Goal: Task Accomplishment & Management: Use online tool/utility

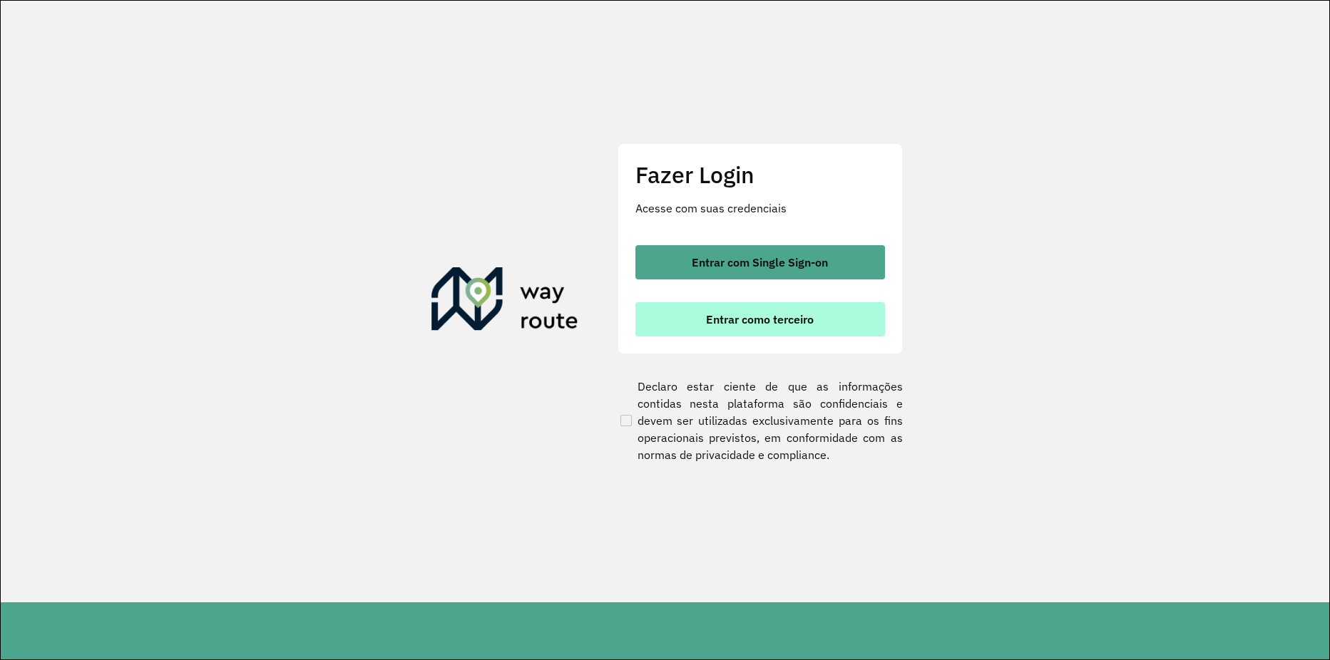
click at [709, 308] on button "Entrar como terceiro" at bounding box center [760, 319] width 250 height 34
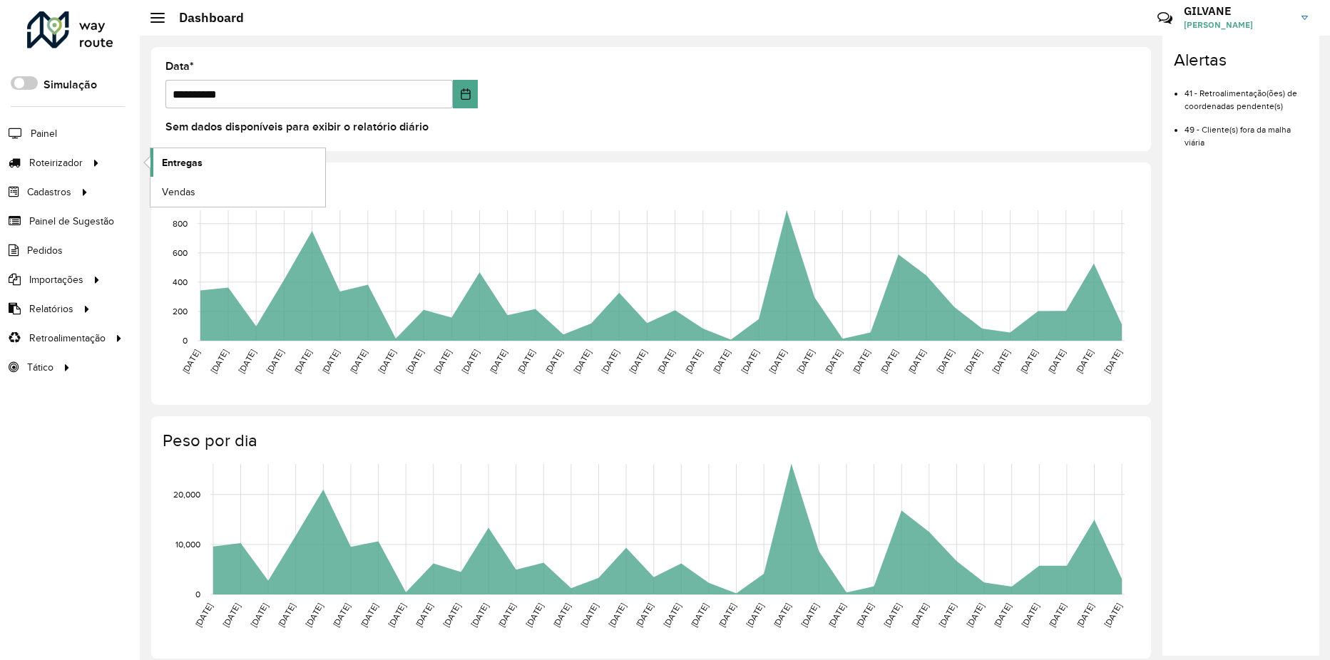
click at [199, 163] on span "Entregas" at bounding box center [182, 162] width 41 height 15
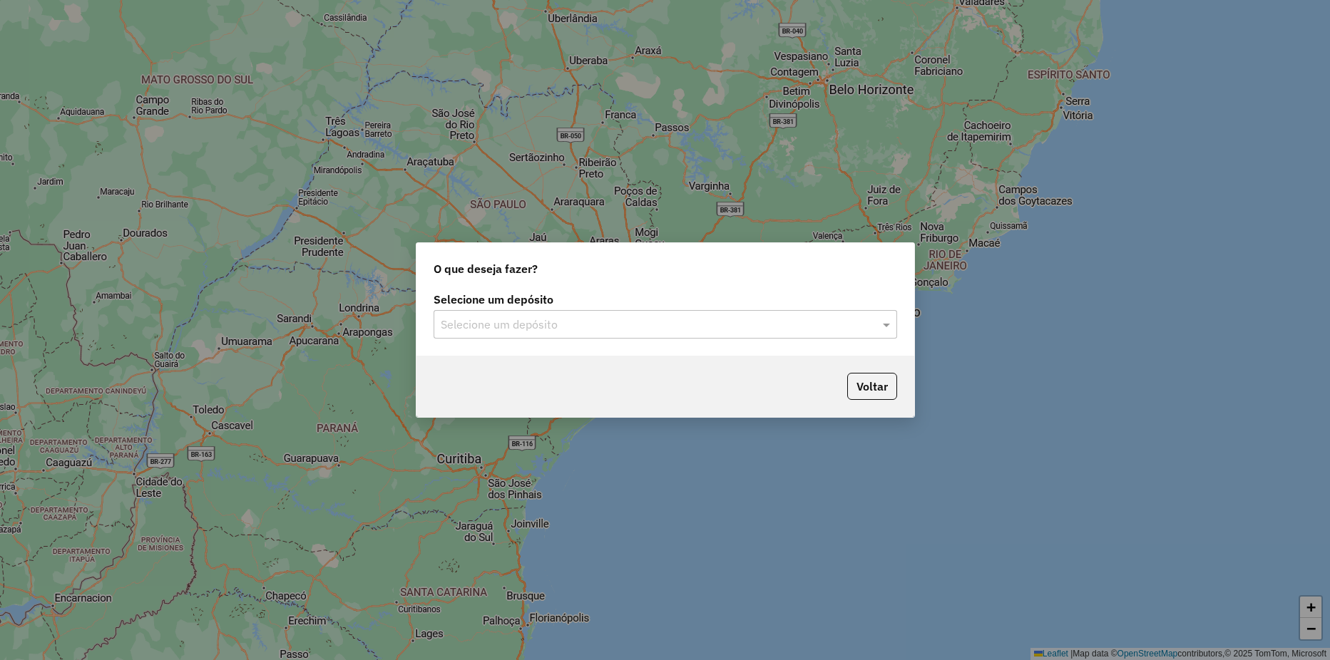
click at [502, 324] on input "text" at bounding box center [651, 325] width 421 height 17
click at [503, 359] on div "HBR ARARI" at bounding box center [665, 366] width 462 height 24
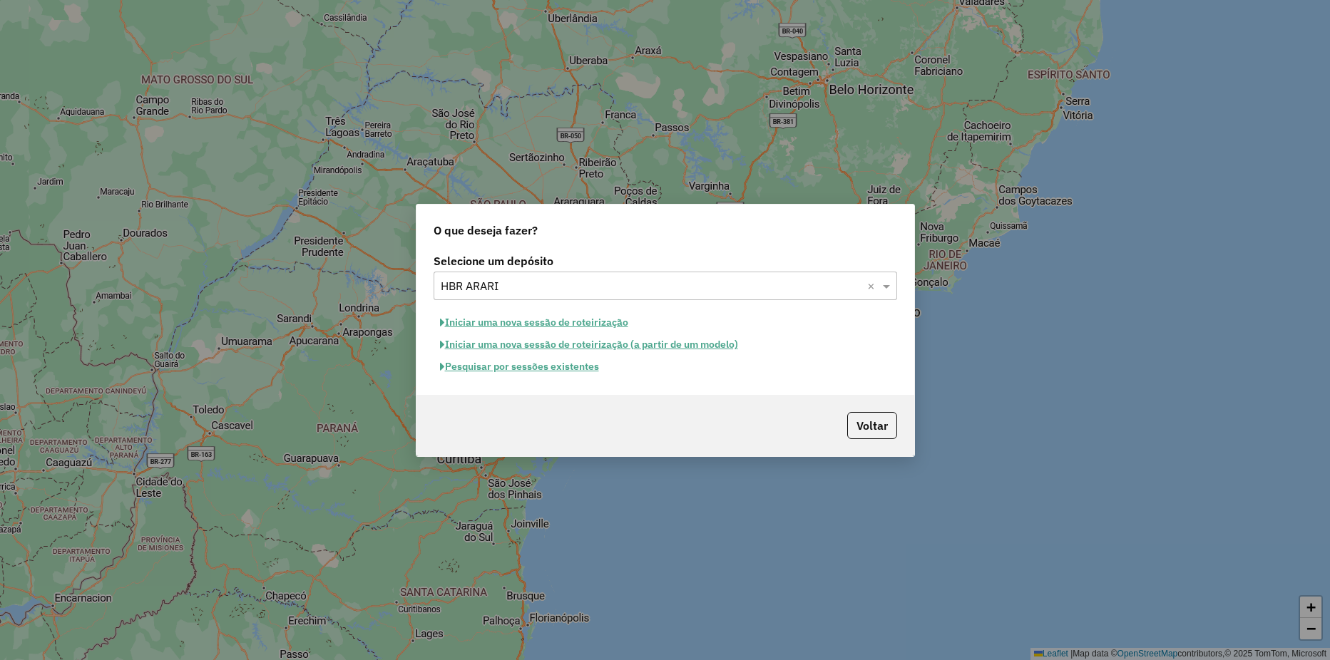
click at [512, 320] on button "Iniciar uma nova sessão de roteirização" at bounding box center [533, 323] width 201 height 22
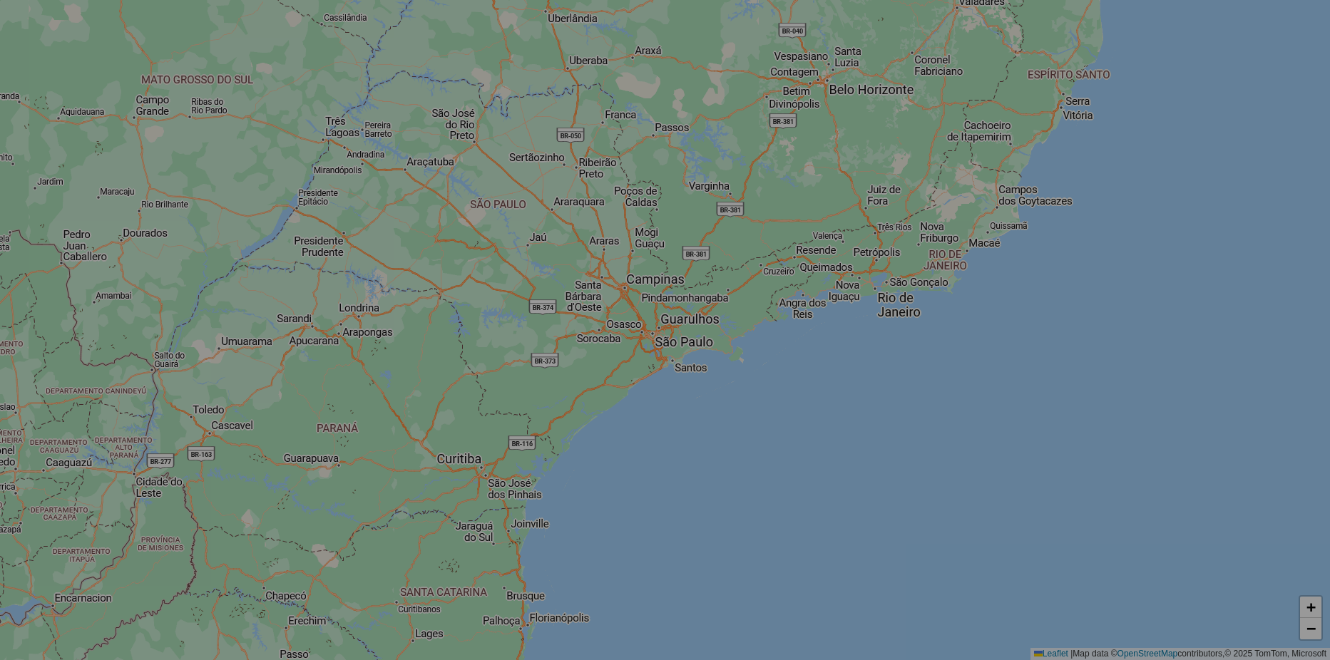
select select "*"
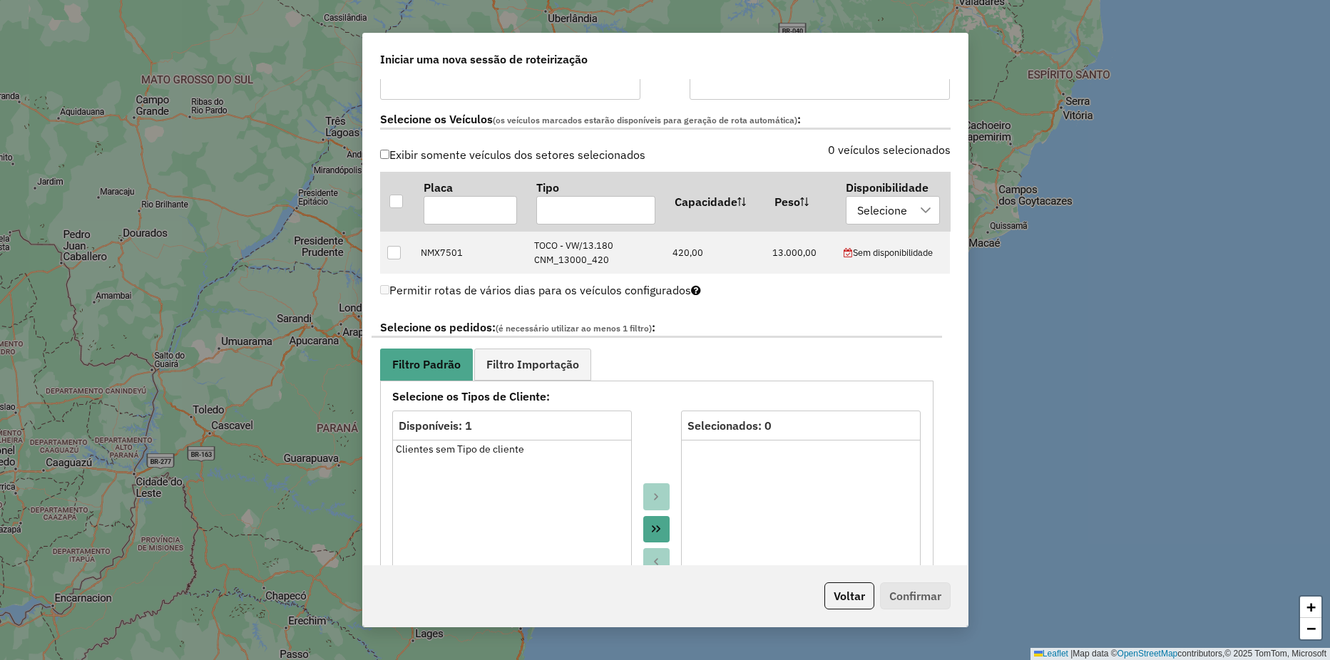
scroll to position [428, 0]
click at [393, 195] on div at bounding box center [396, 200] width 14 height 14
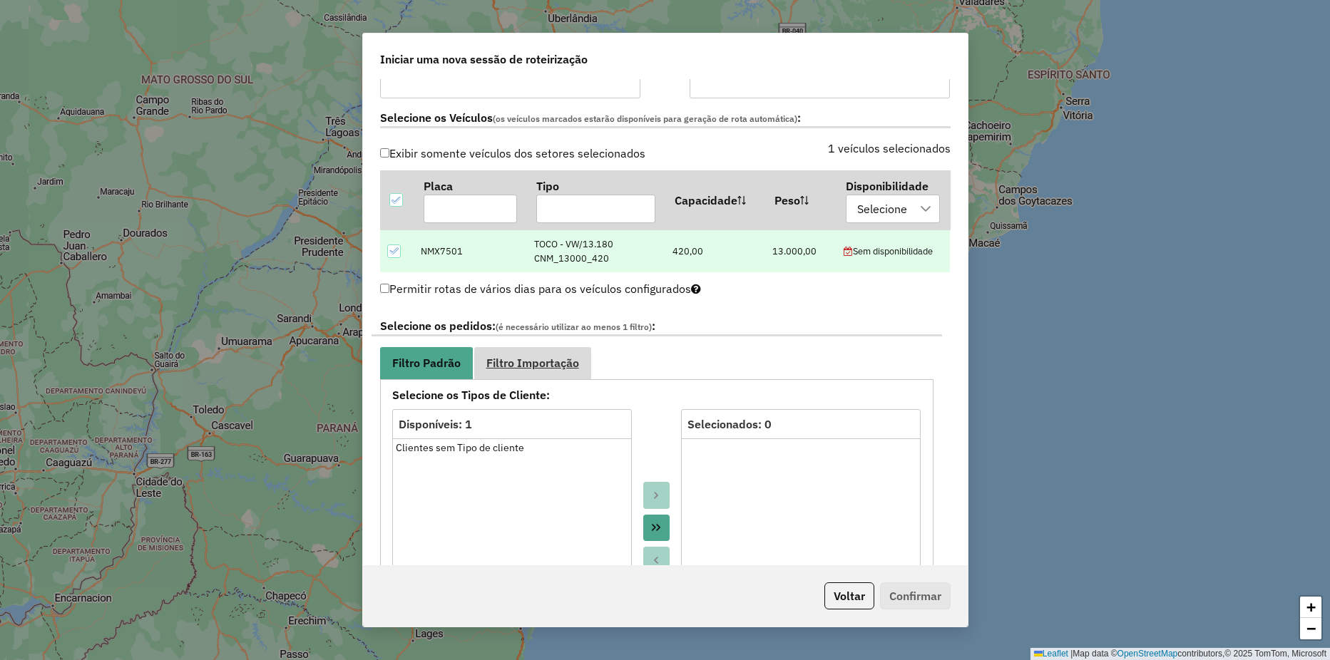
click at [532, 363] on span "Filtro Importação" at bounding box center [532, 362] width 93 height 11
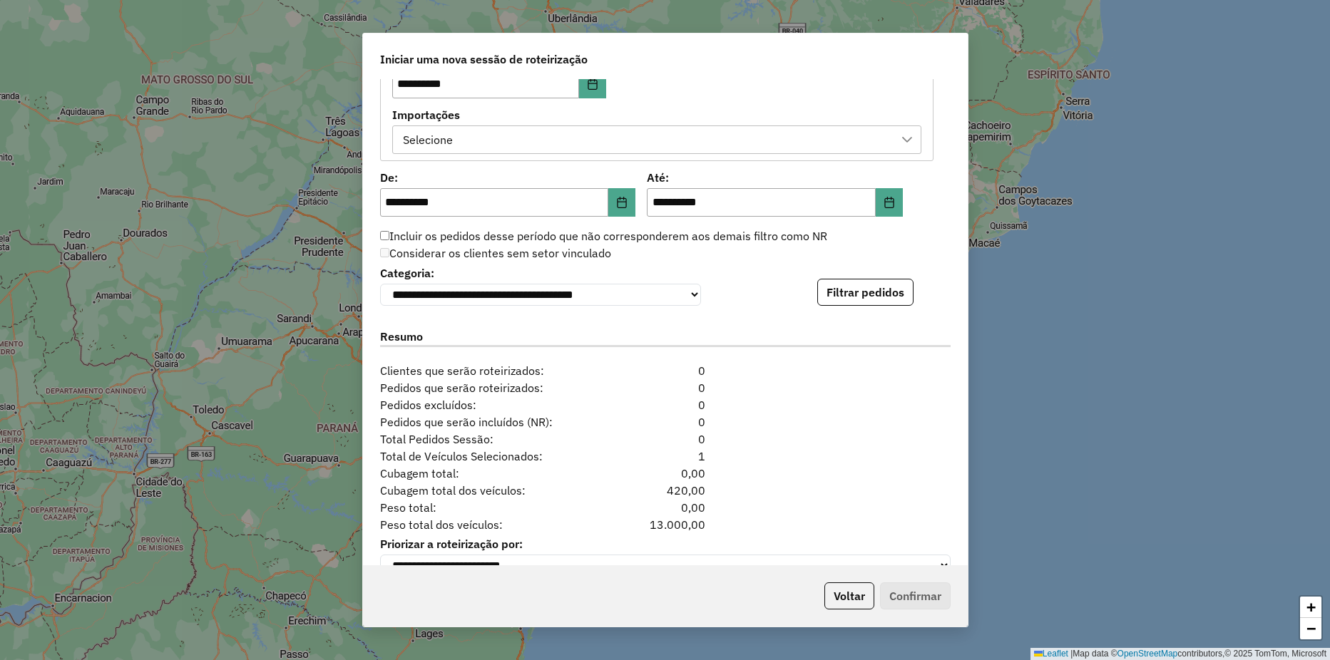
scroll to position [796, 0]
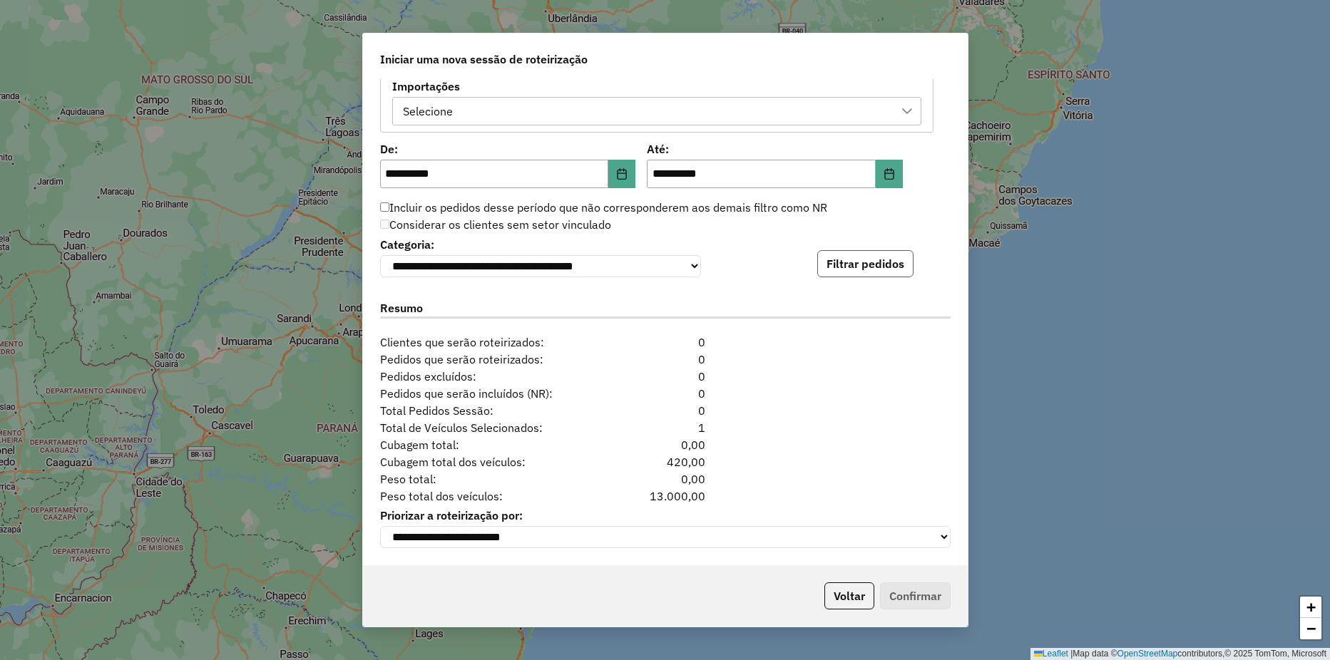
click at [855, 254] on button "Filtrar pedidos" at bounding box center [865, 263] width 96 height 27
click at [571, 160] on input "**********" at bounding box center [494, 174] width 229 height 29
click at [626, 167] on button "Choose Date" at bounding box center [621, 174] width 27 height 29
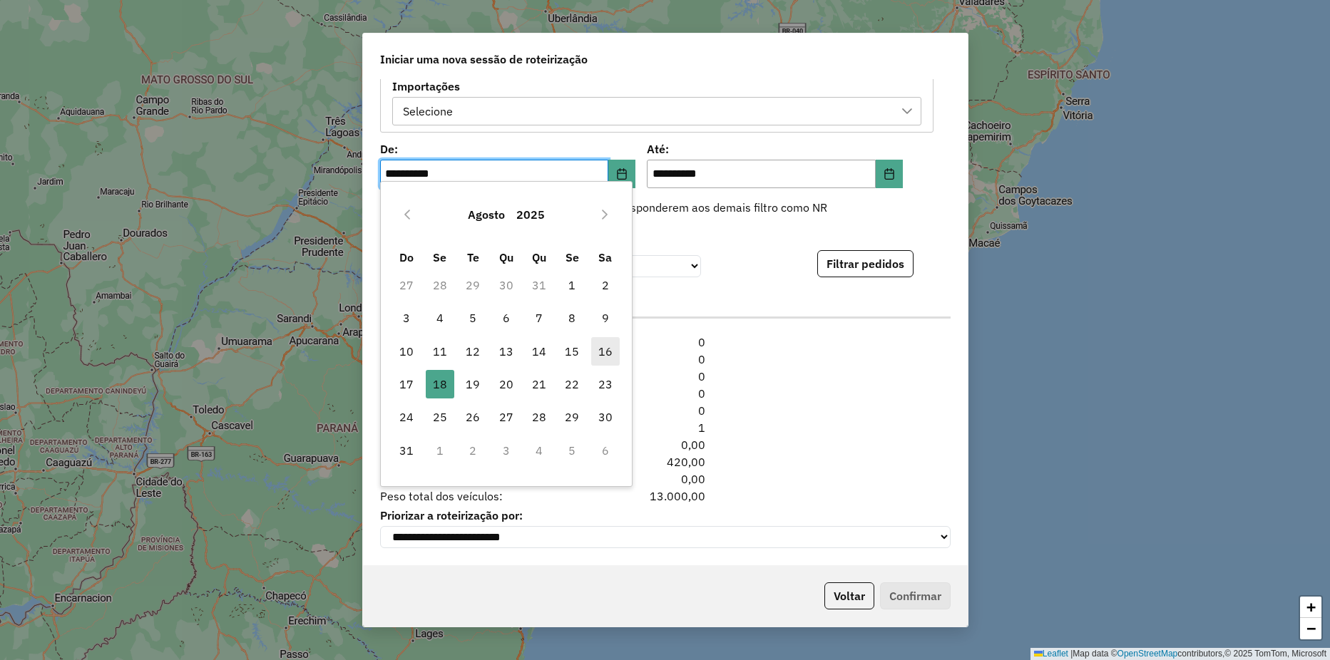
click at [610, 346] on span "16" at bounding box center [605, 351] width 29 height 29
type input "**********"
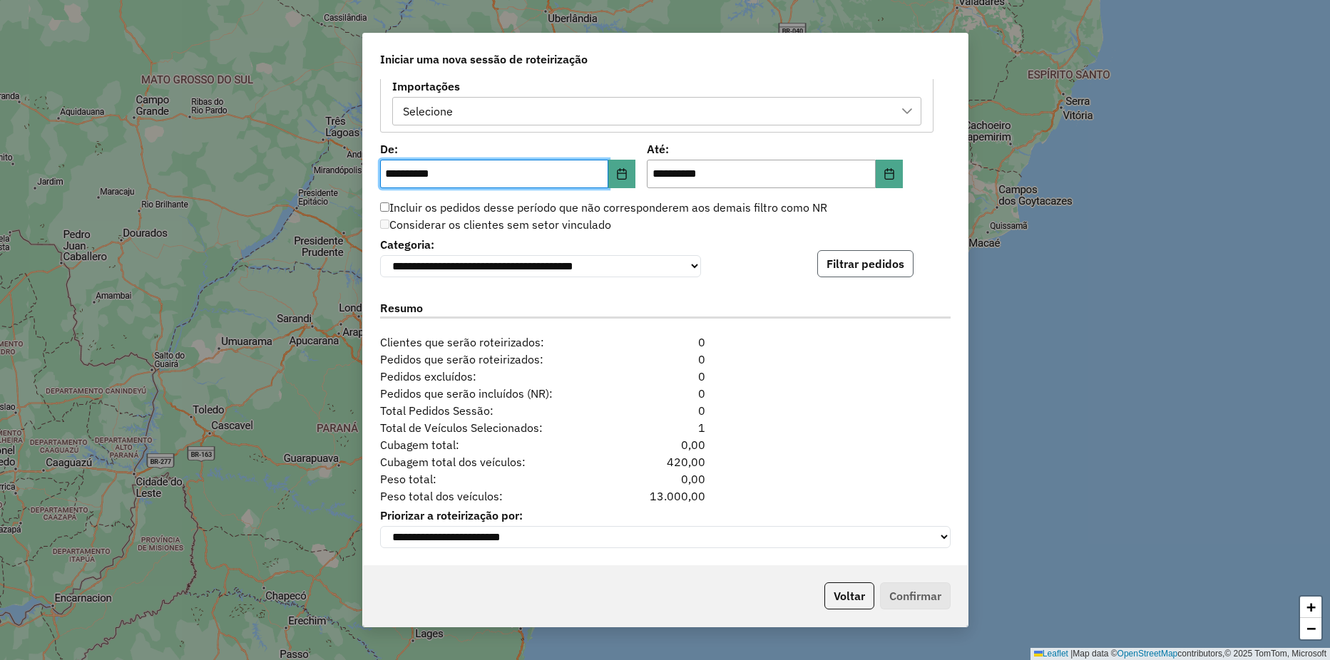
click at [850, 268] on button "Filtrar pedidos" at bounding box center [865, 263] width 96 height 27
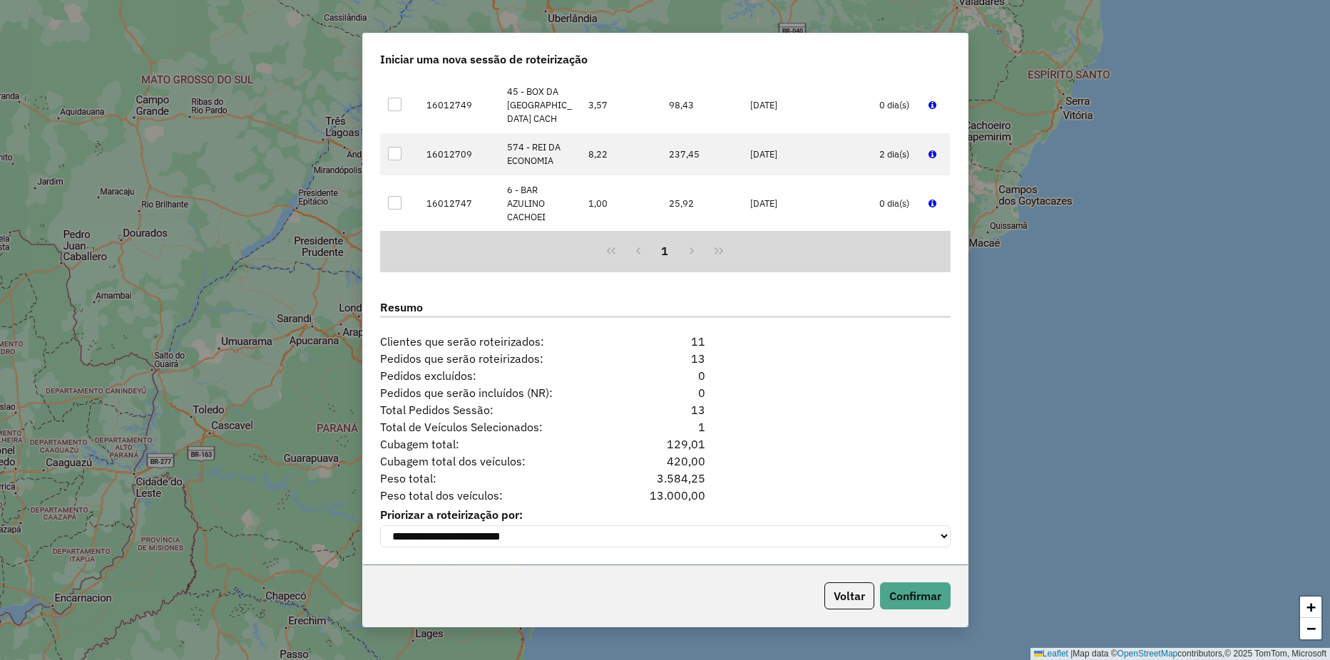
scroll to position [369, 0]
click at [901, 588] on button "Confirmar" at bounding box center [915, 595] width 71 height 27
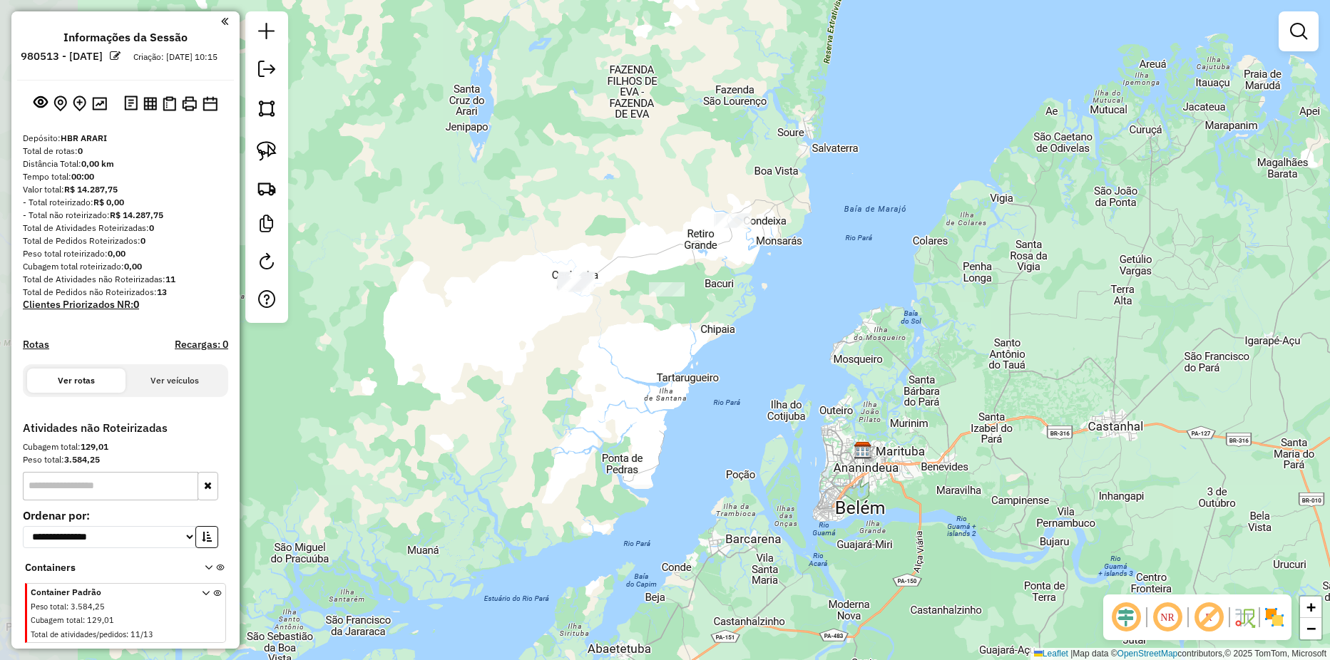
drag, startPoint x: 428, startPoint y: 124, endPoint x: 635, endPoint y: 273, distance: 255.4
click at [635, 273] on div "Janela de atendimento Grade de atendimento Capacidade Transportadoras Veículos …" at bounding box center [665, 330] width 1330 height 660
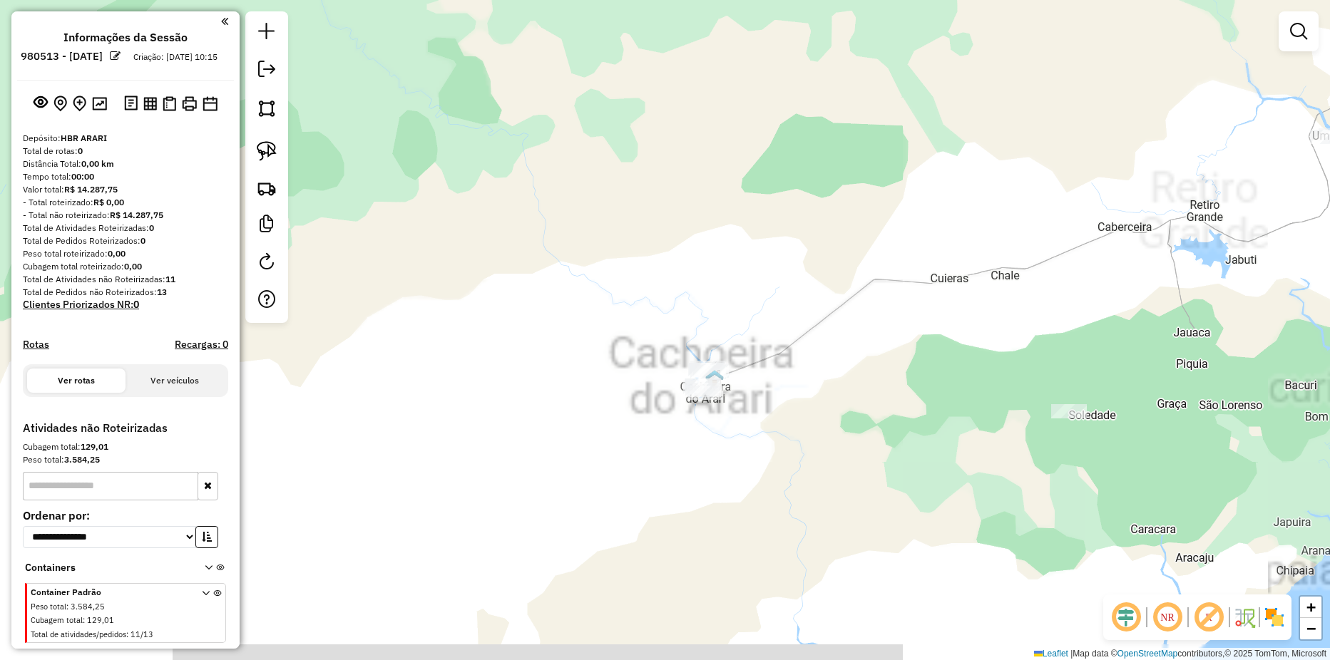
drag, startPoint x: 729, startPoint y: 288, endPoint x: 647, endPoint y: 196, distance: 123.2
click at [648, 196] on div "Janela de atendimento Grade de atendimento Capacidade Transportadoras Veículos …" at bounding box center [665, 330] width 1330 height 660
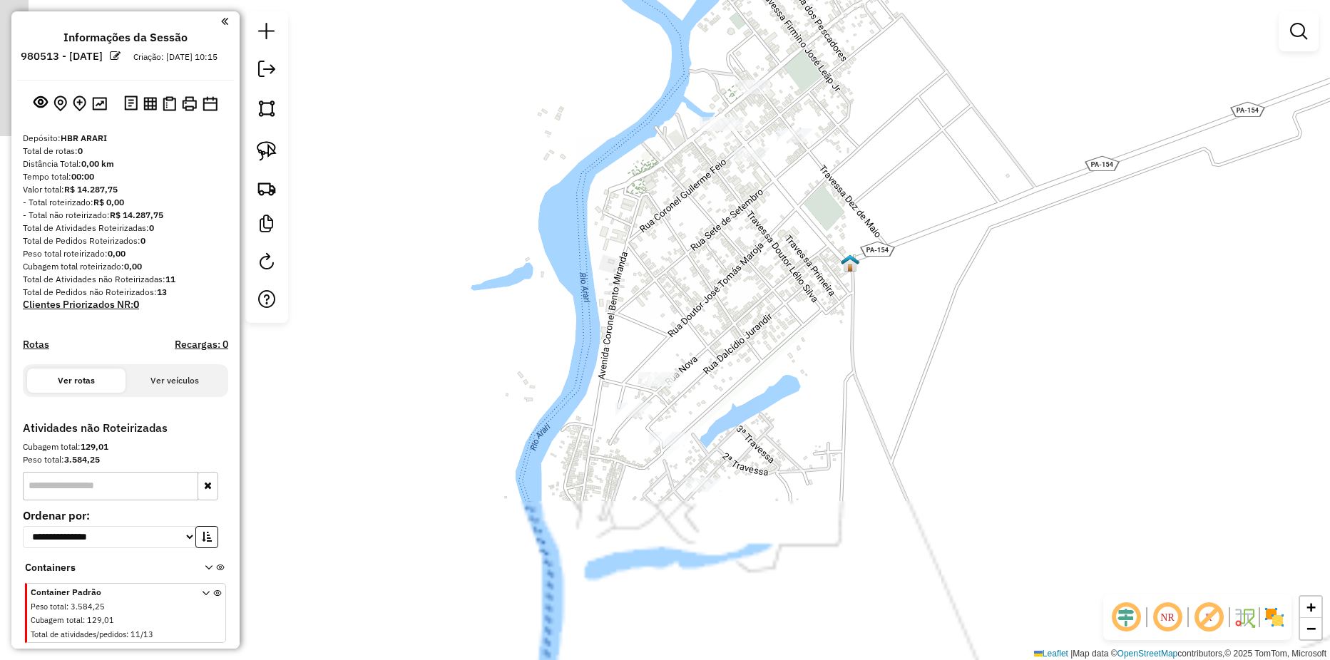
drag, startPoint x: 645, startPoint y: 296, endPoint x: 779, endPoint y: 60, distance: 271.4
click at [779, 60] on div "Janela de atendimento Grade de atendimento Capacidade Transportadoras Veículos …" at bounding box center [665, 330] width 1330 height 660
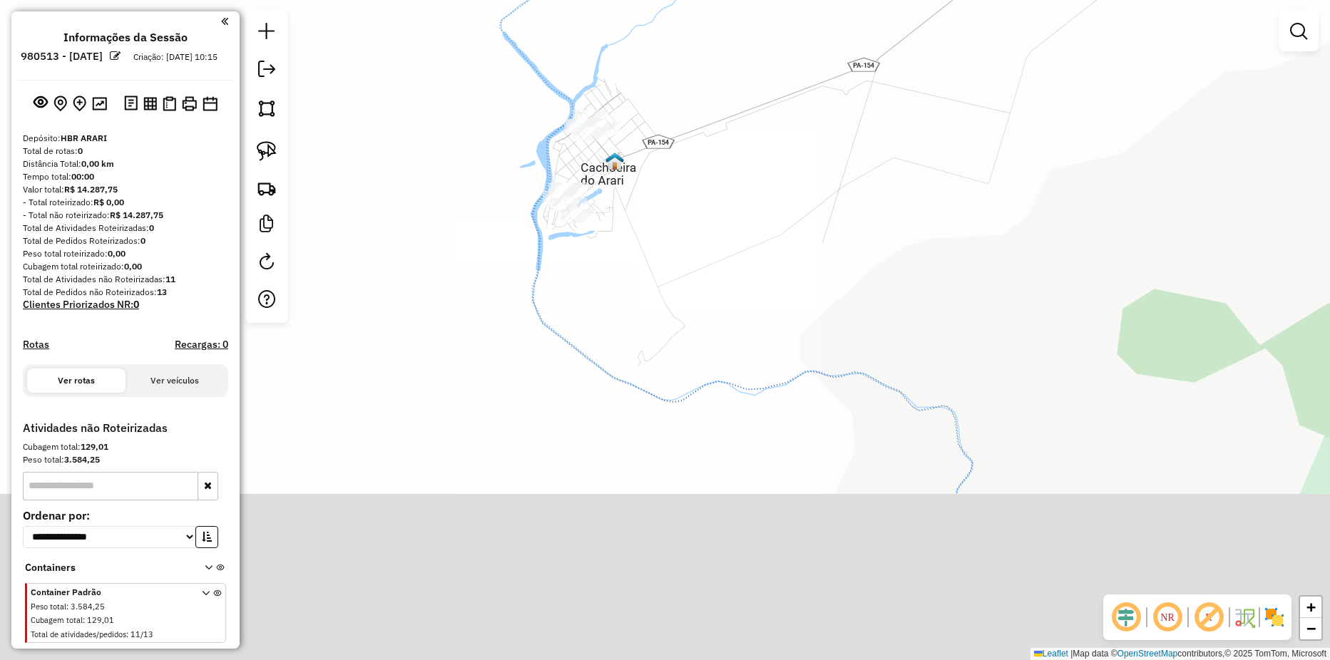
drag, startPoint x: 550, startPoint y: 129, endPoint x: 523, endPoint y: 175, distance: 53.1
click at [523, 175] on div "Janela de atendimento Grade de atendimento Capacidade Transportadoras Veículos …" at bounding box center [665, 330] width 1330 height 660
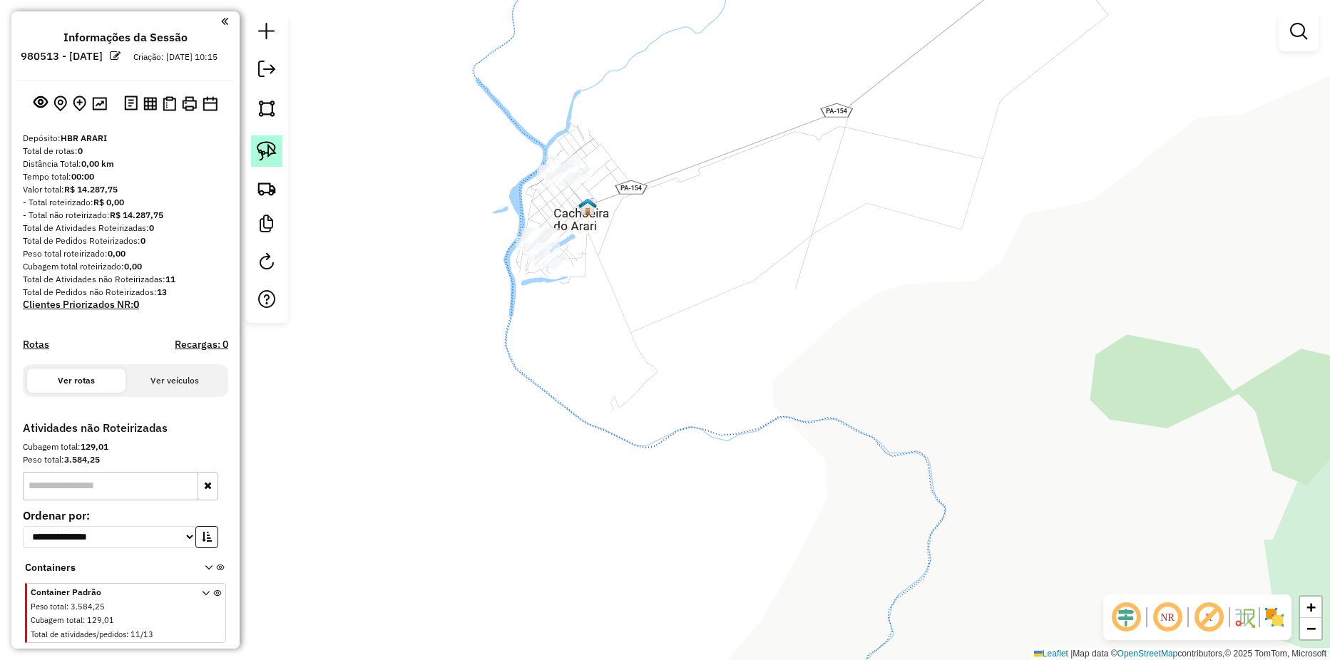
click at [267, 146] on img at bounding box center [267, 151] width 20 height 20
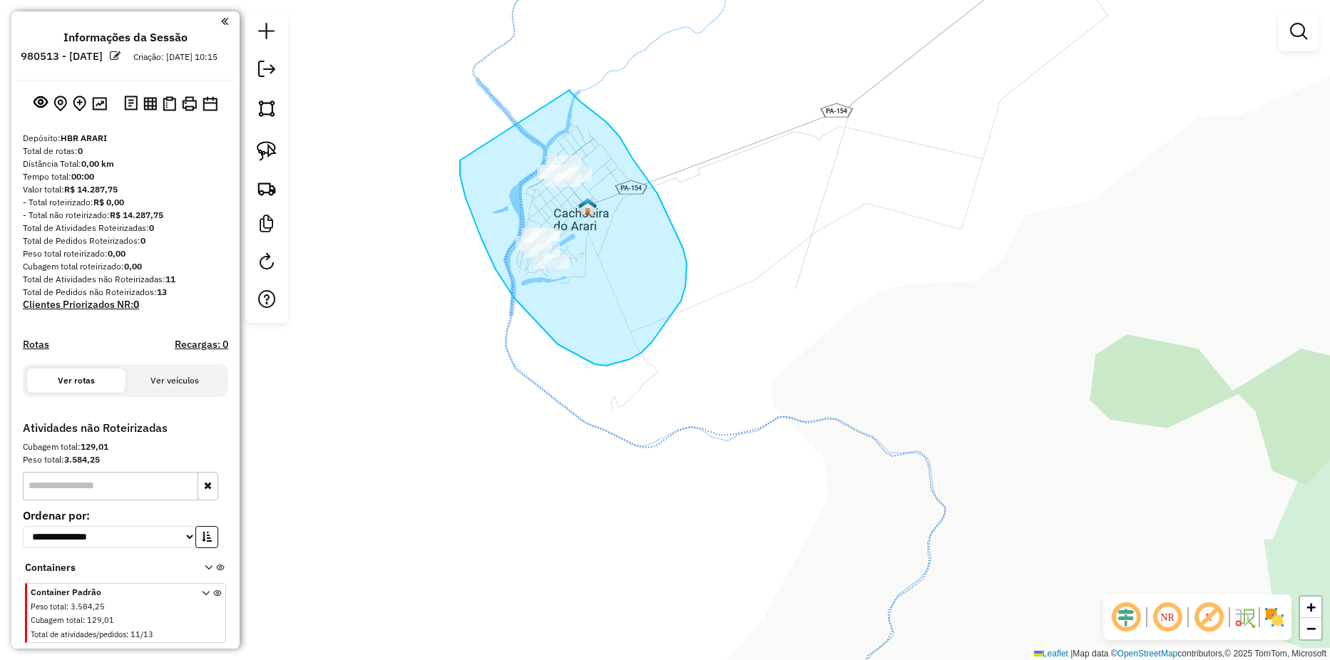
drag, startPoint x: 482, startPoint y: 240, endPoint x: 570, endPoint y: 90, distance: 174.1
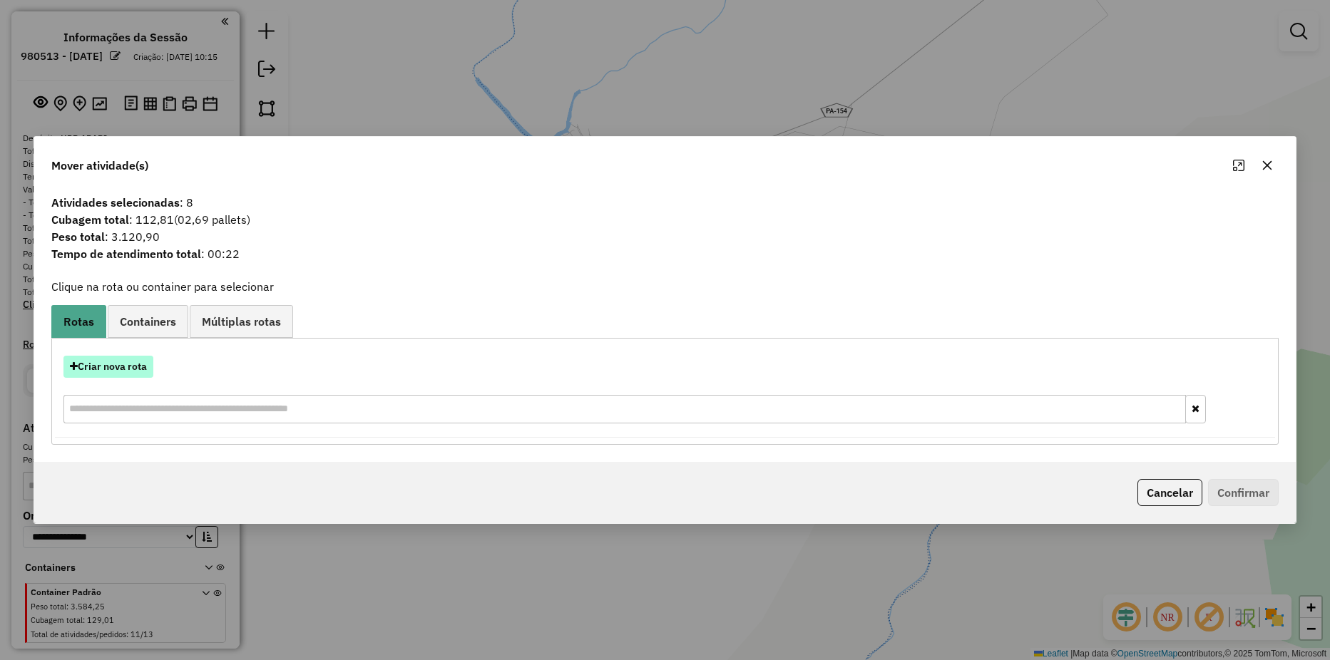
click at [108, 366] on button "Criar nova rota" at bounding box center [108, 367] width 90 height 22
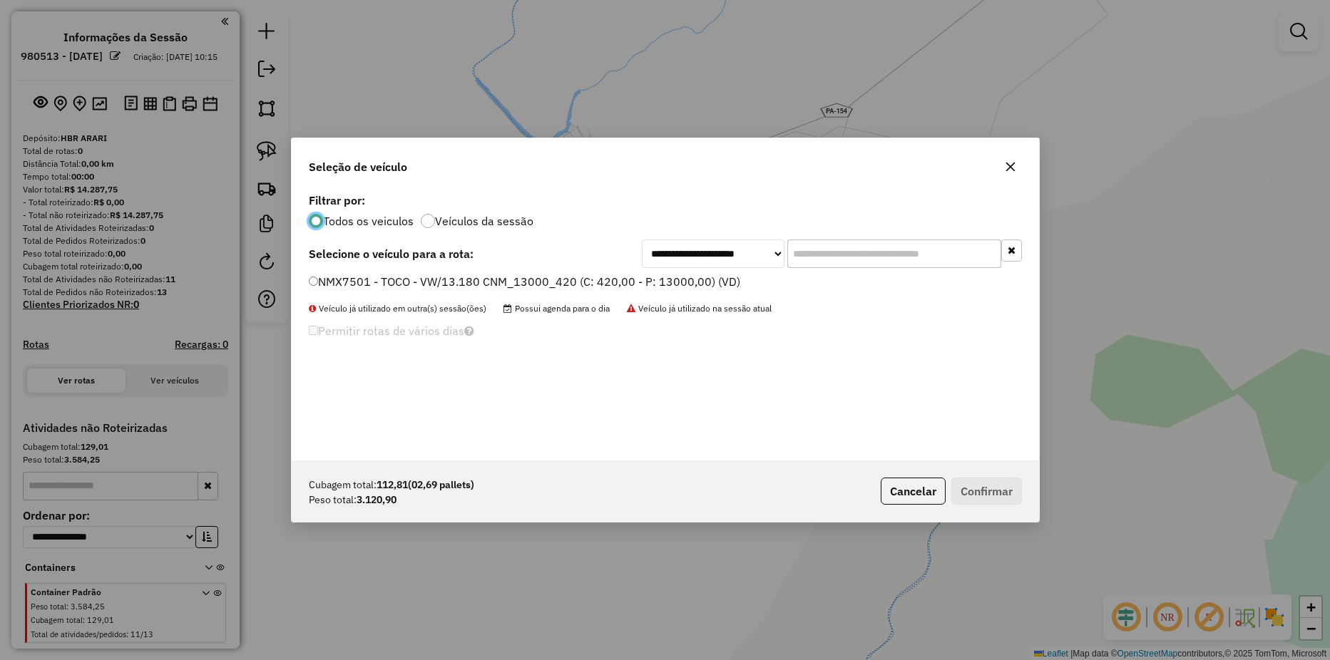
scroll to position [8, 4]
click at [323, 277] on label "NMX7501 - TOCO - VW/13.180 CNM_13000_420 (C: 420,00 - P: 13000,00) (VD)" at bounding box center [524, 281] width 431 height 17
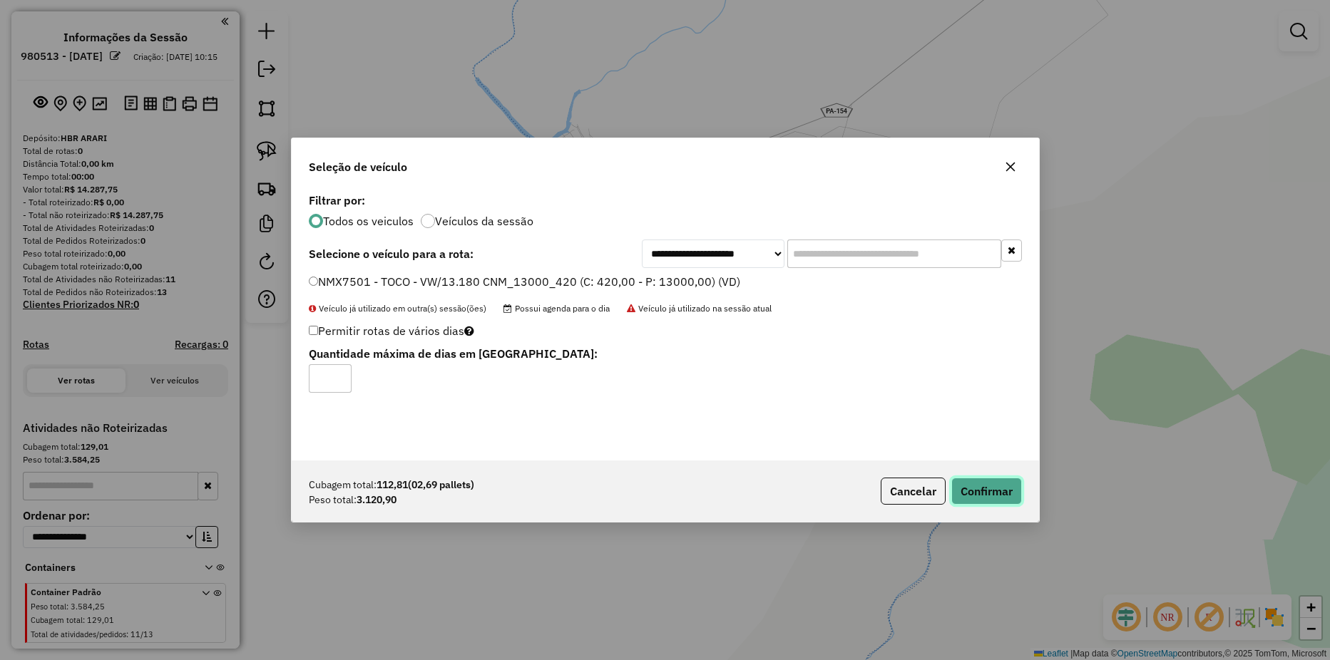
click at [971, 500] on button "Confirmar" at bounding box center [986, 491] width 71 height 27
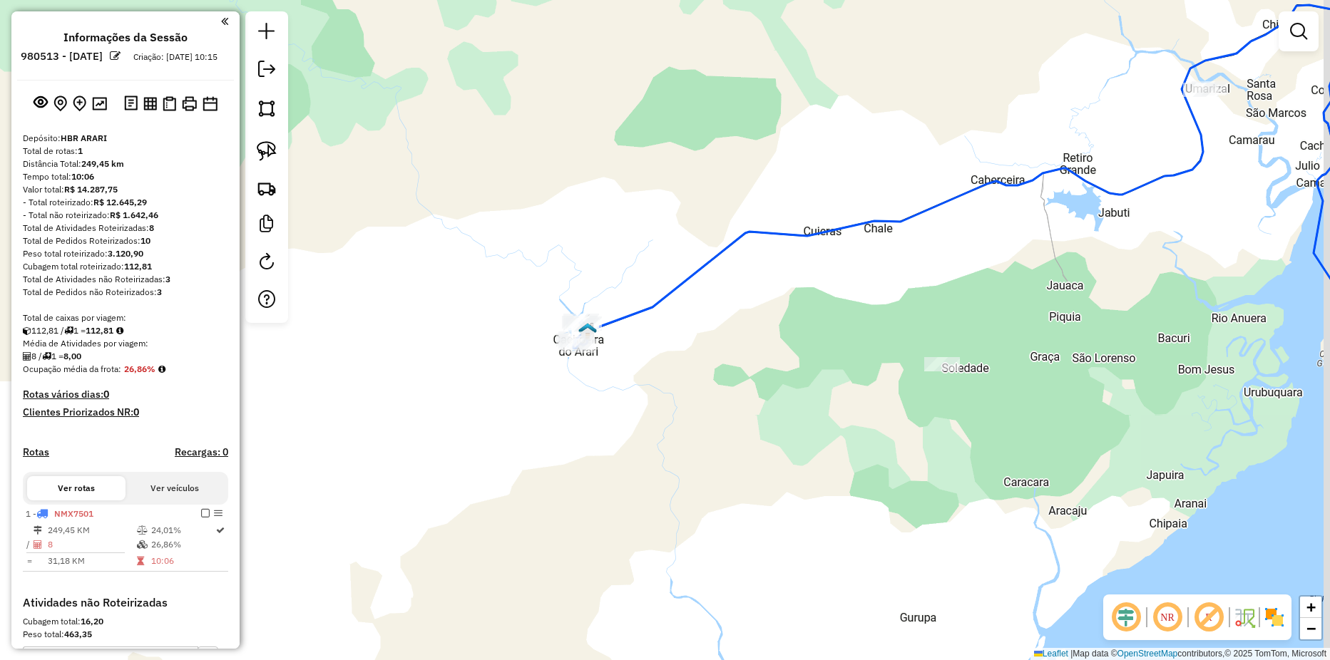
drag, startPoint x: 774, startPoint y: 301, endPoint x: 647, endPoint y: 383, distance: 151.7
click at [647, 383] on div "Janela de atendimento Grade de atendimento Capacidade Transportadoras Veículos …" at bounding box center [665, 330] width 1330 height 660
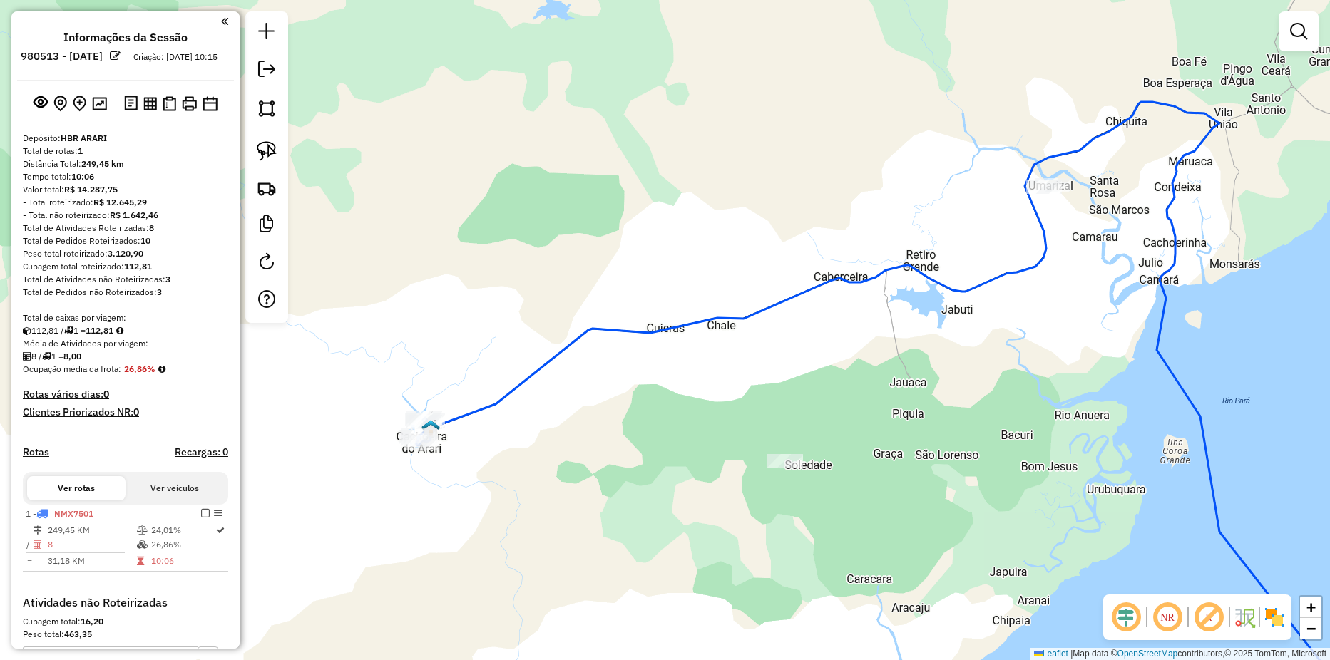
drag, startPoint x: 1084, startPoint y: 225, endPoint x: 985, endPoint y: 257, distance: 105.1
click at [994, 259] on div "Janela de atendimento Grade de atendimento Capacidade Transportadoras Veículos …" at bounding box center [665, 330] width 1330 height 660
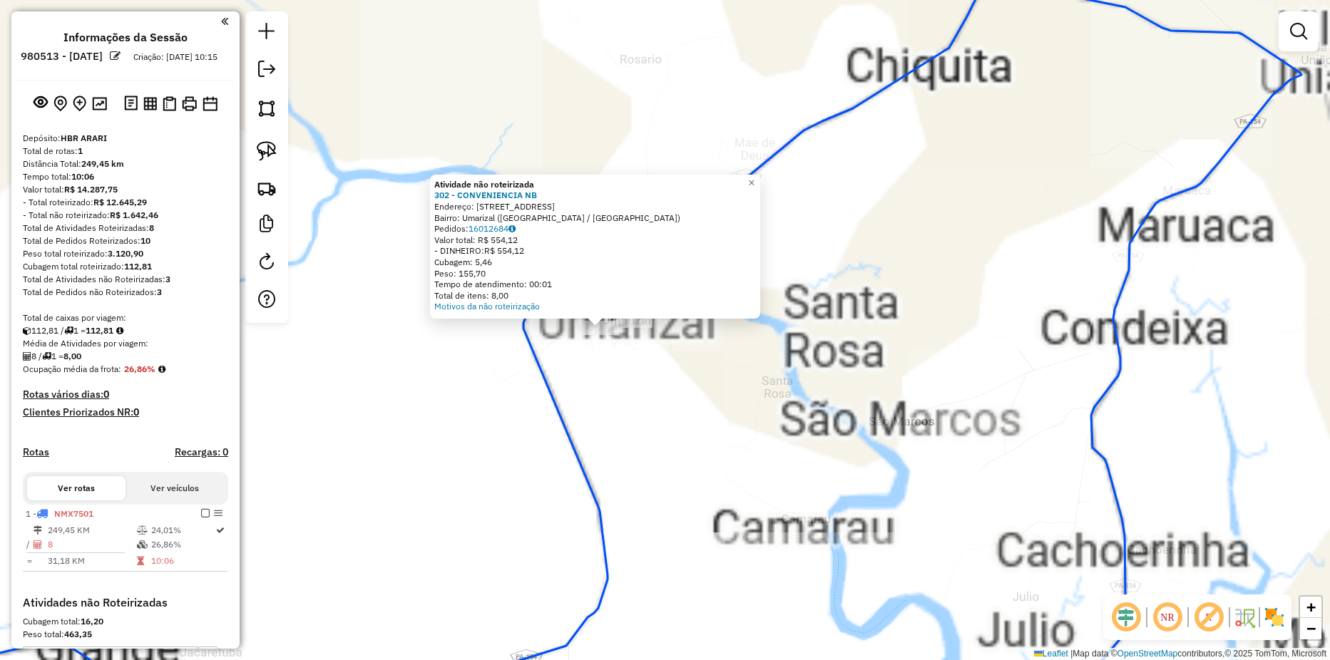
drag, startPoint x: 674, startPoint y: 321, endPoint x: 669, endPoint y: 376, distance: 55.2
click at [669, 376] on div "Atividade não roteirizada 302 - CONVENIENCIA NB Endereço: RUA SAO SEBASTIAO 47 …" at bounding box center [665, 330] width 1330 height 660
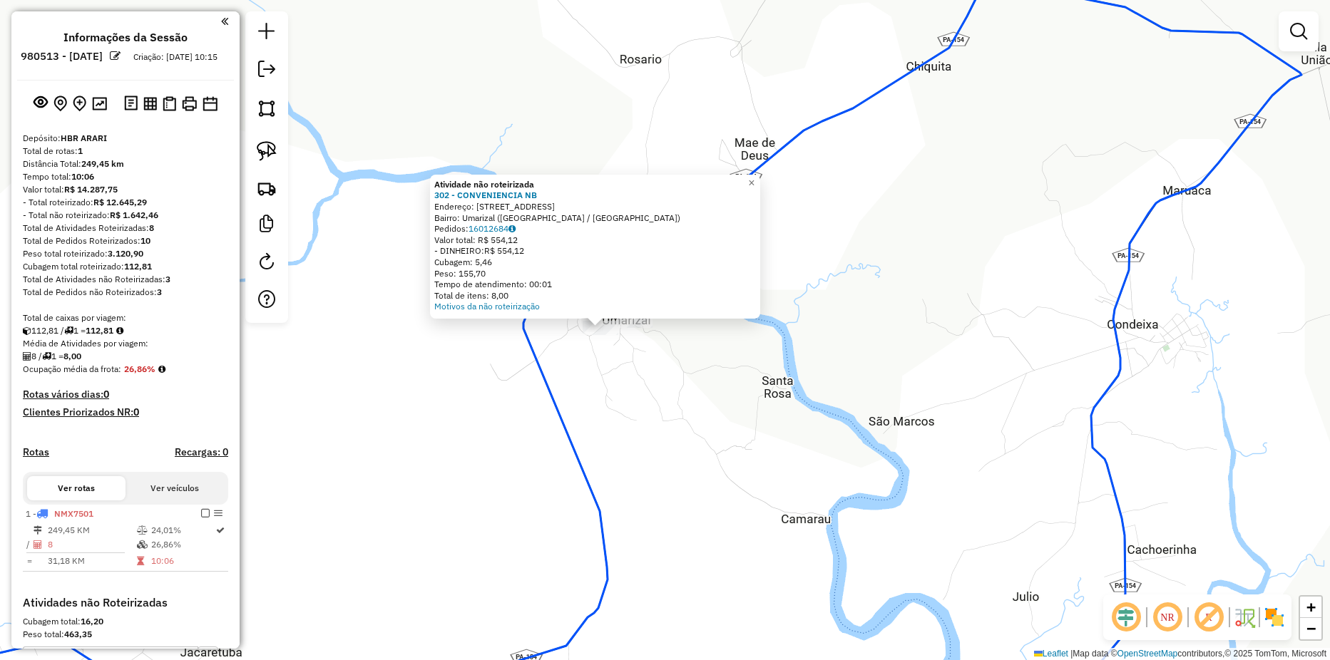
click at [661, 370] on div "Atividade não roteirizada 302 - CONVENIENCIA NB Endereço: RUA SAO SEBASTIAO 47 …" at bounding box center [665, 330] width 1330 height 660
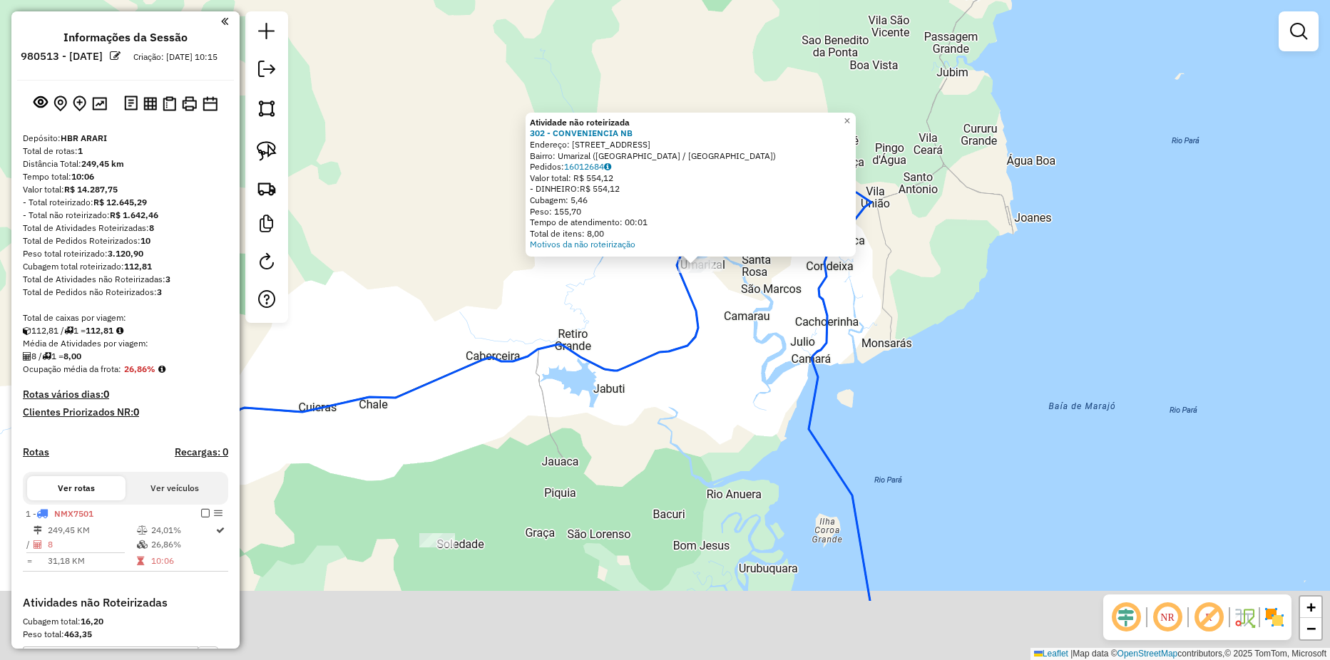
drag, startPoint x: 718, startPoint y: 364, endPoint x: 755, endPoint y: 268, distance: 102.5
click at [749, 281] on div "Atividade não roteirizada 302 - CONVENIENCIA NB Endereço: RUA SAO SEBASTIAO 47 …" at bounding box center [665, 330] width 1330 height 660
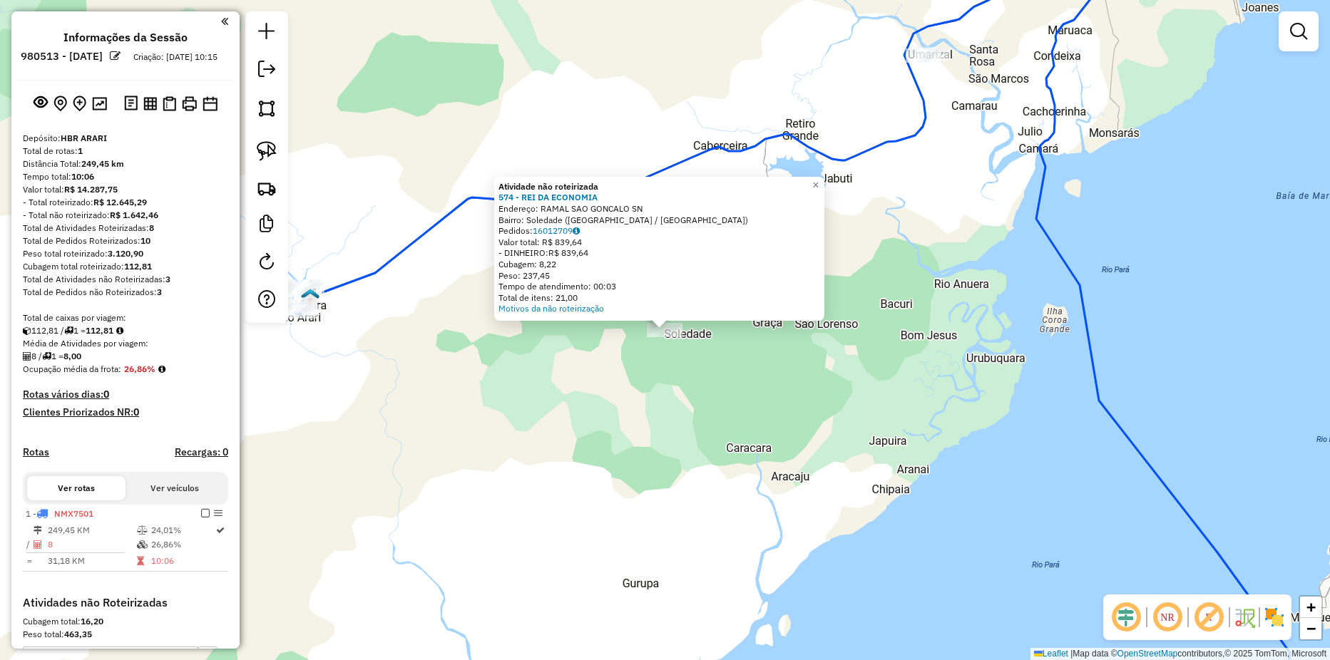
click at [547, 407] on div "Atividade não roteirizada 574 - REI DA ECONOMIA Endereço: RAMAL SAO GONCALO SN …" at bounding box center [665, 330] width 1330 height 660
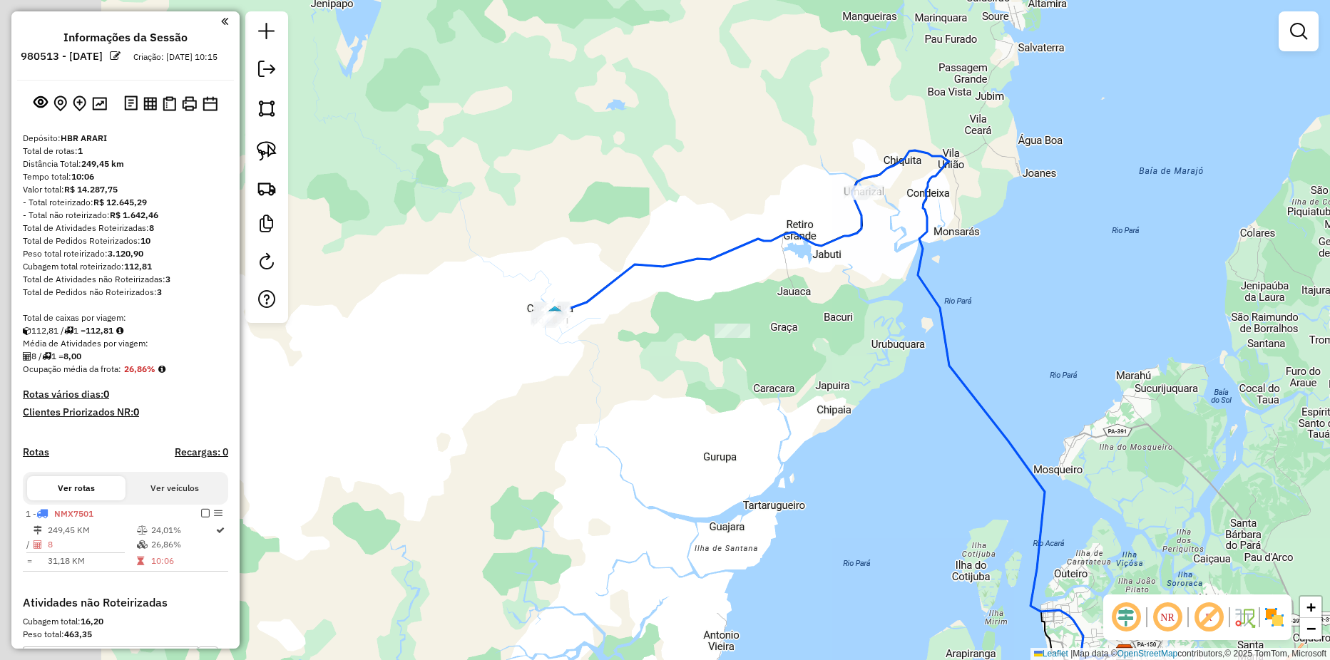
drag, startPoint x: 461, startPoint y: 443, endPoint x: 707, endPoint y: 319, distance: 275.5
click at [710, 324] on div "Janela de atendimento Grade de atendimento Capacidade Transportadoras Veículos …" at bounding box center [665, 330] width 1330 height 660
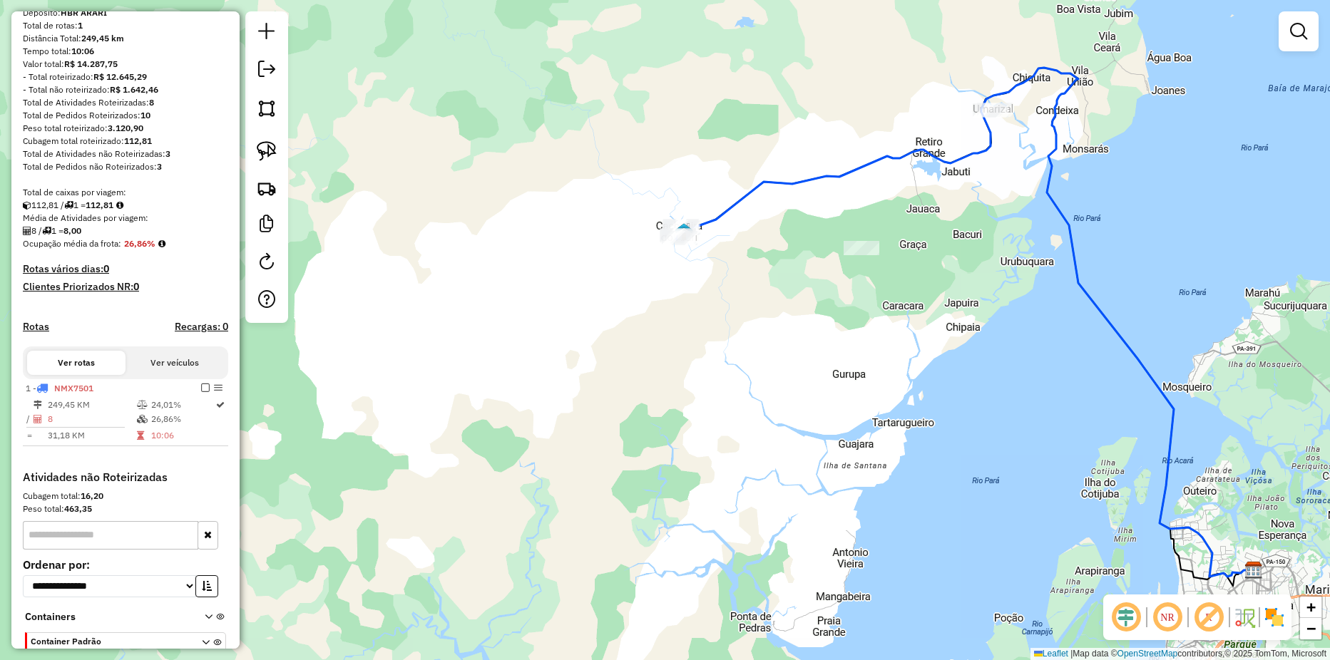
scroll to position [216, 0]
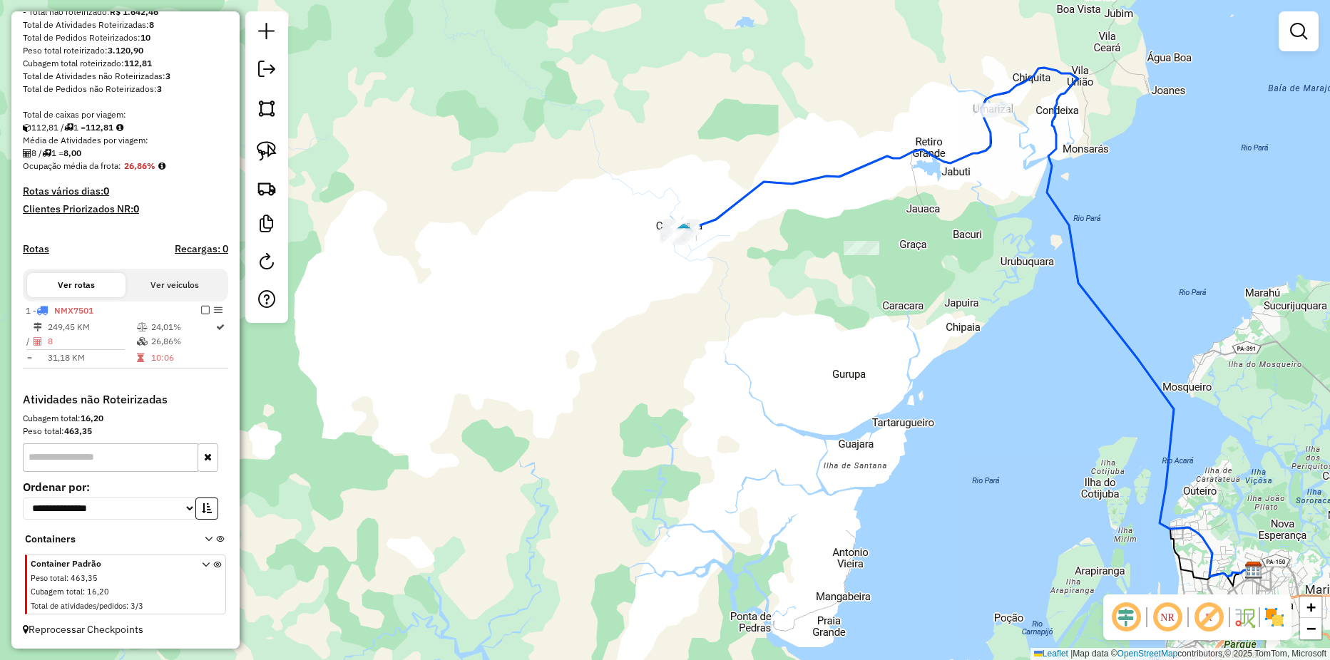
click at [202, 568] on icon at bounding box center [206, 587] width 8 height 53
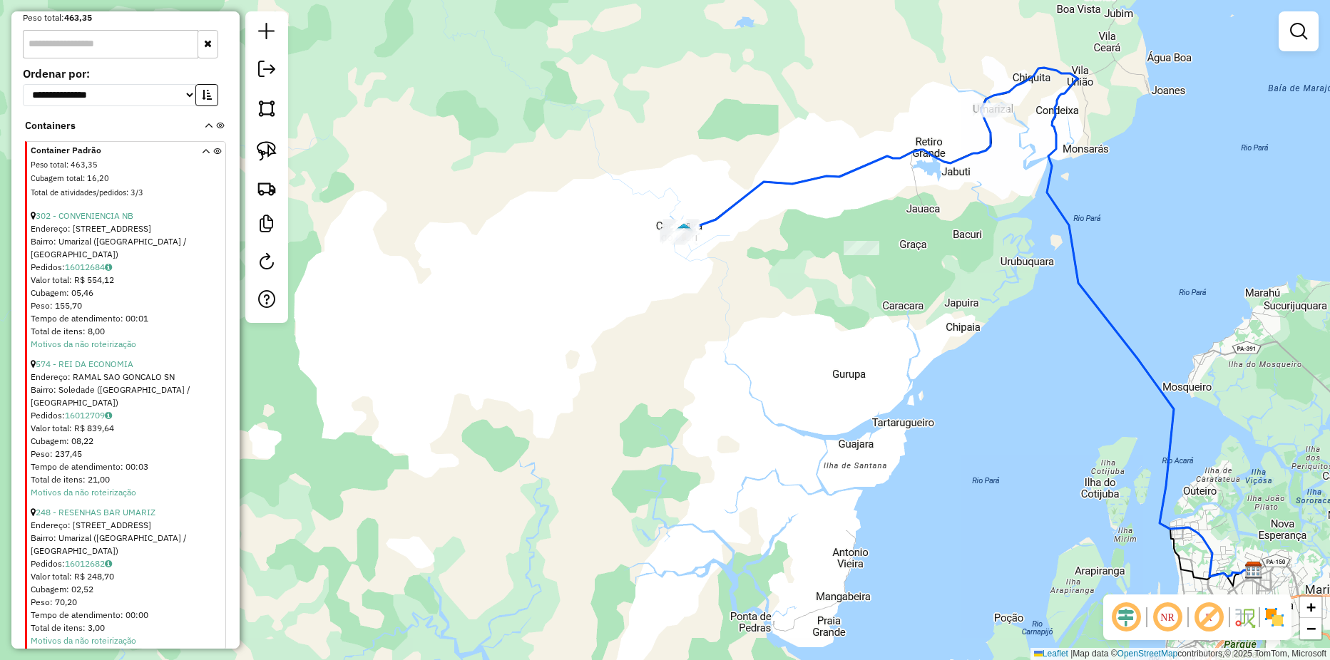
scroll to position [627, 0]
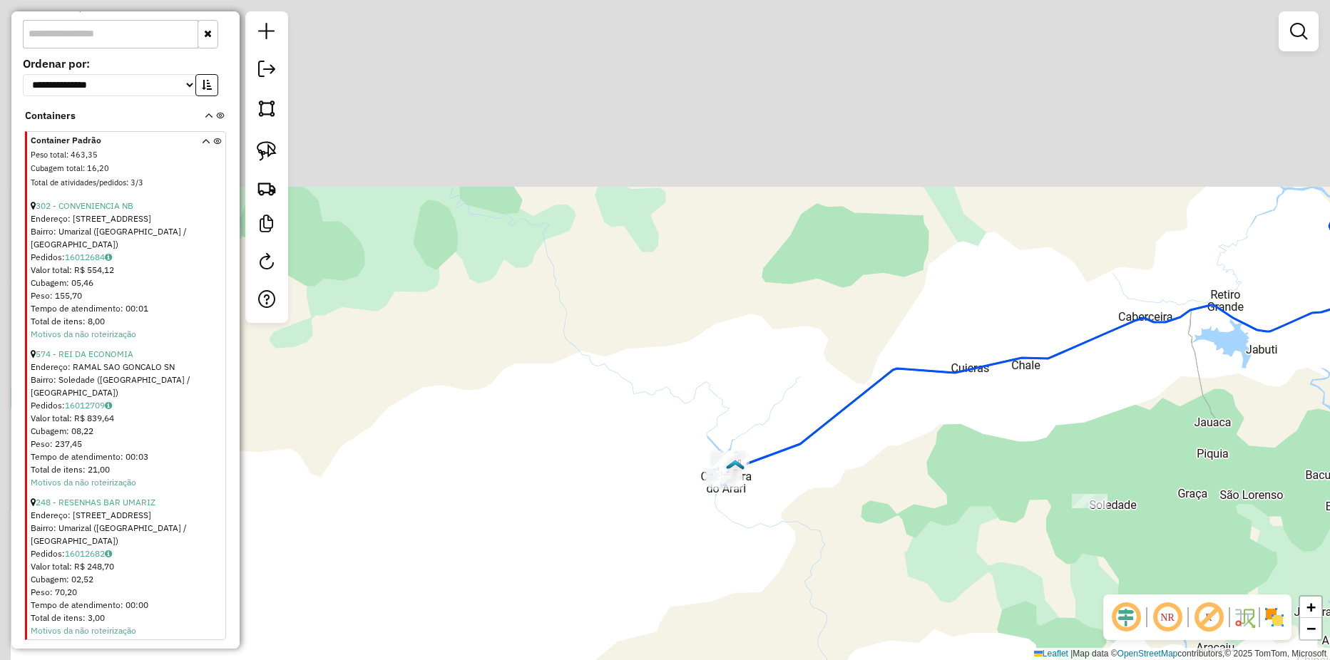
drag, startPoint x: 808, startPoint y: 413, endPoint x: 833, endPoint y: 483, distance: 73.9
click at [833, 483] on div "Janela de atendimento Grade de atendimento Capacidade Transportadoras Veículos …" at bounding box center [665, 330] width 1330 height 660
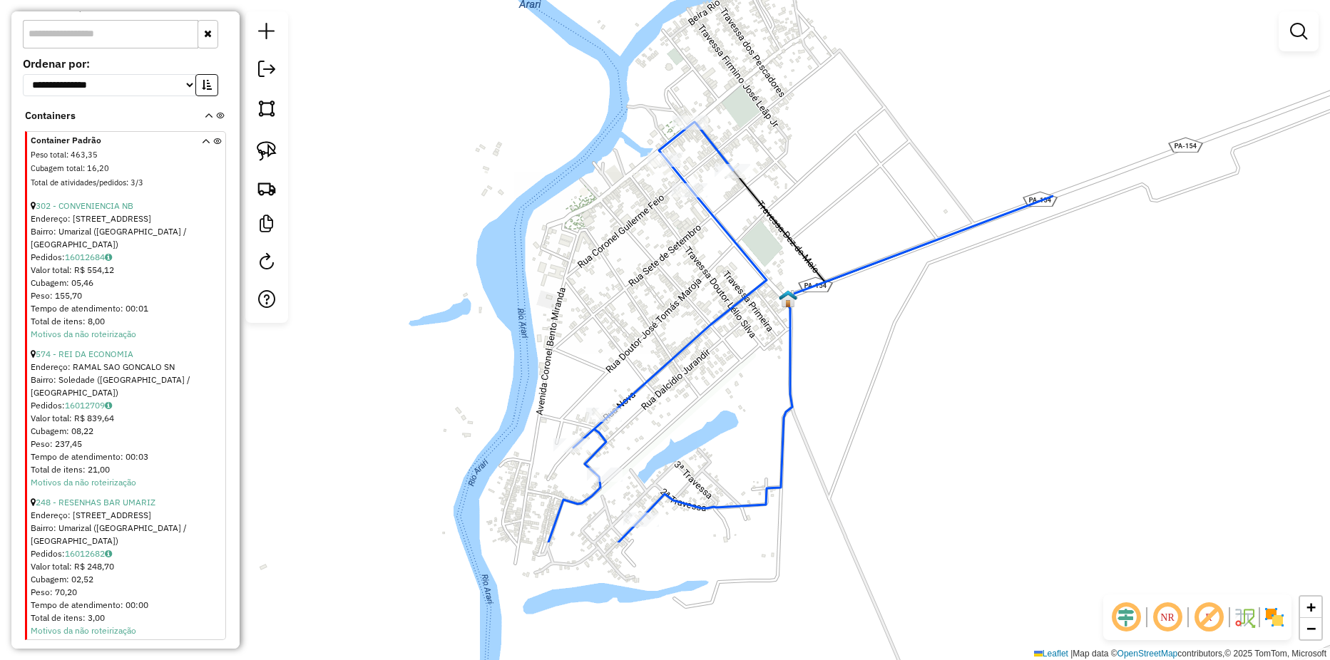
drag, startPoint x: 798, startPoint y: 440, endPoint x: 408, endPoint y: 258, distance: 430.2
click at [391, 259] on div "Janela de atendimento Grade de atendimento Capacidade Transportadoras Veículos …" at bounding box center [665, 330] width 1330 height 660
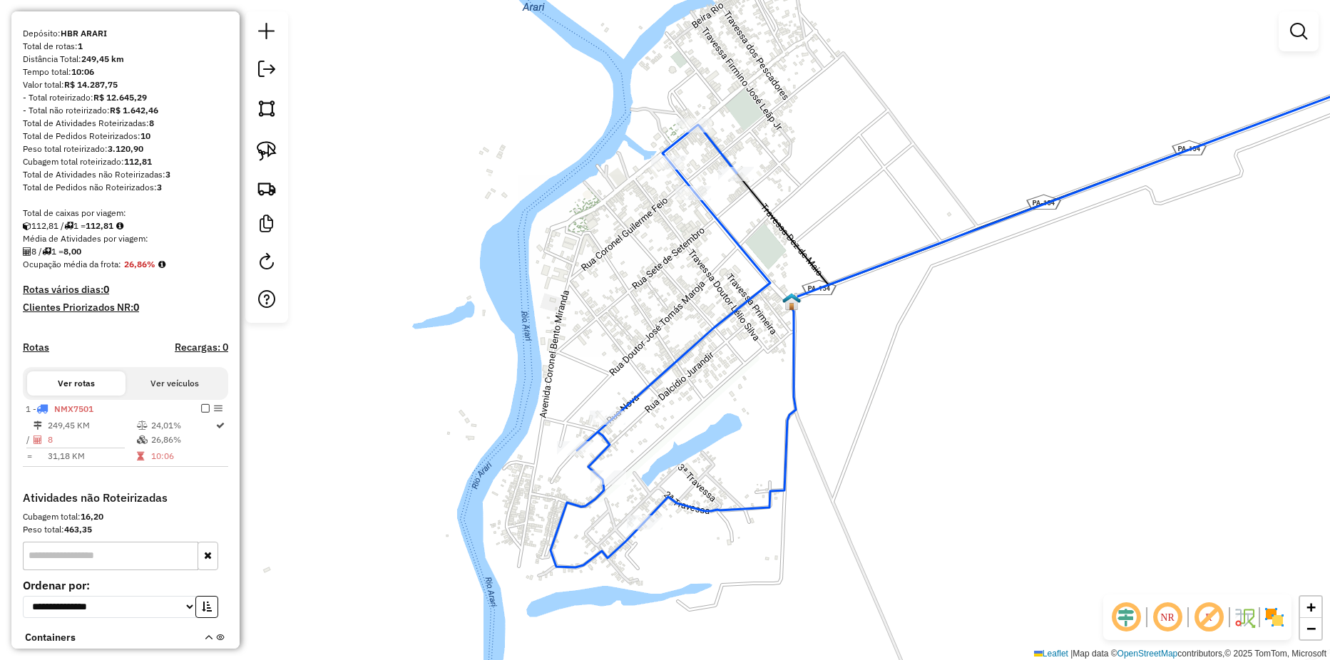
scroll to position [0, 0]
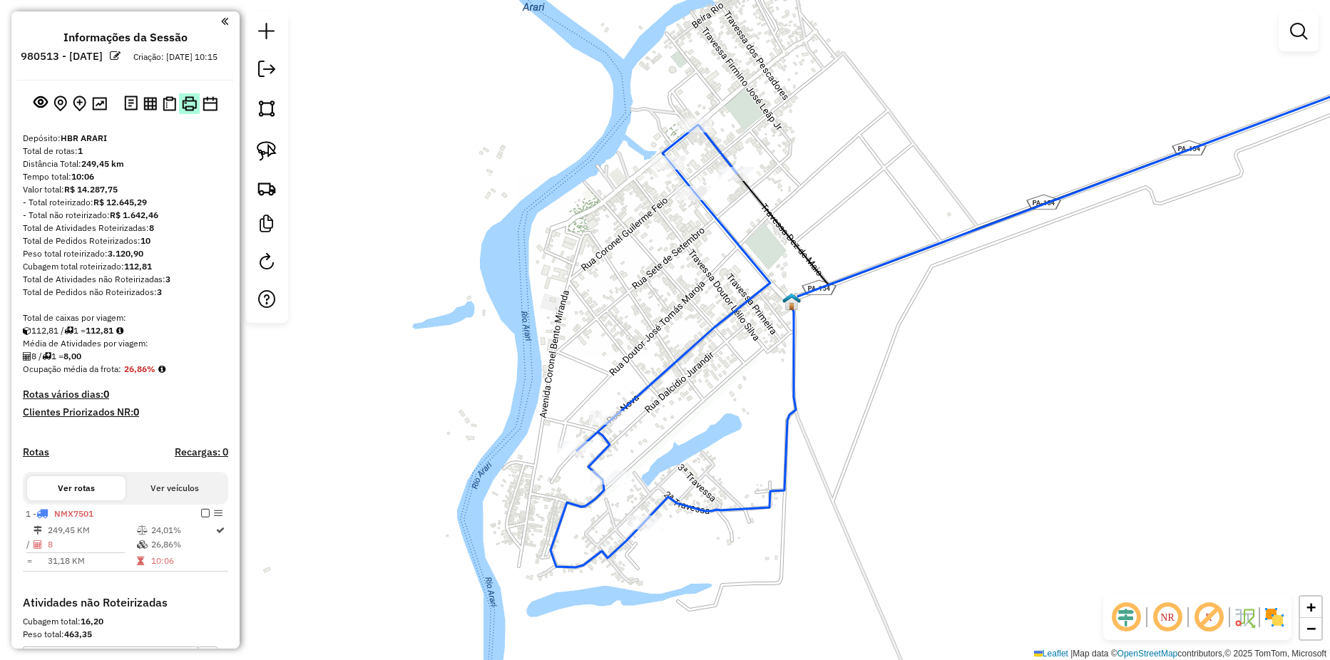
click at [189, 111] on img at bounding box center [189, 103] width 15 height 15
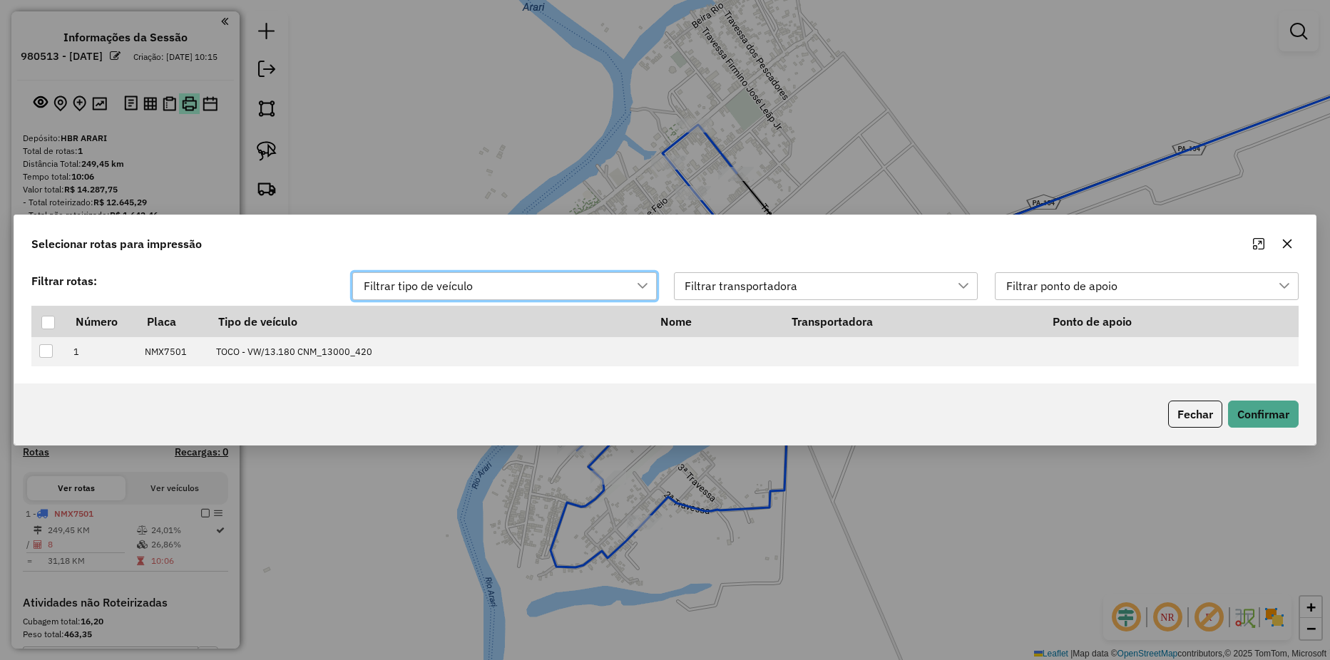
scroll to position [11, 64]
click at [53, 318] on div at bounding box center [48, 323] width 14 height 14
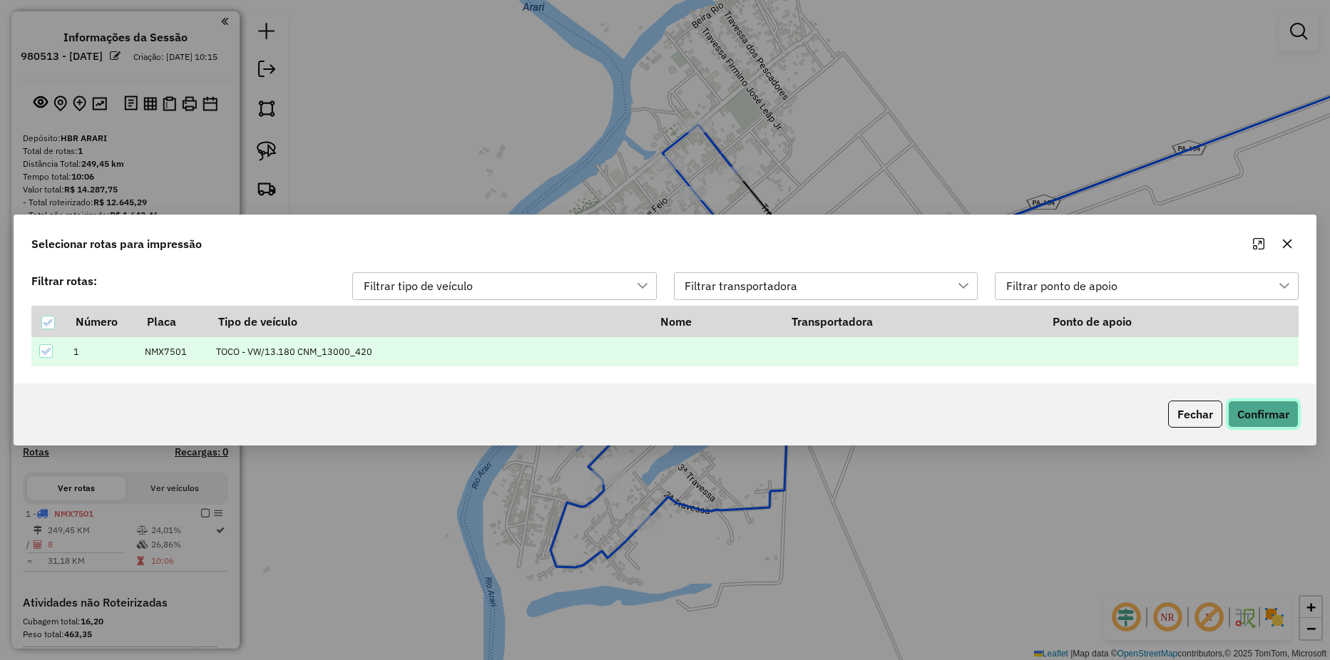
click at [1272, 425] on button "Confirmar" at bounding box center [1263, 414] width 71 height 27
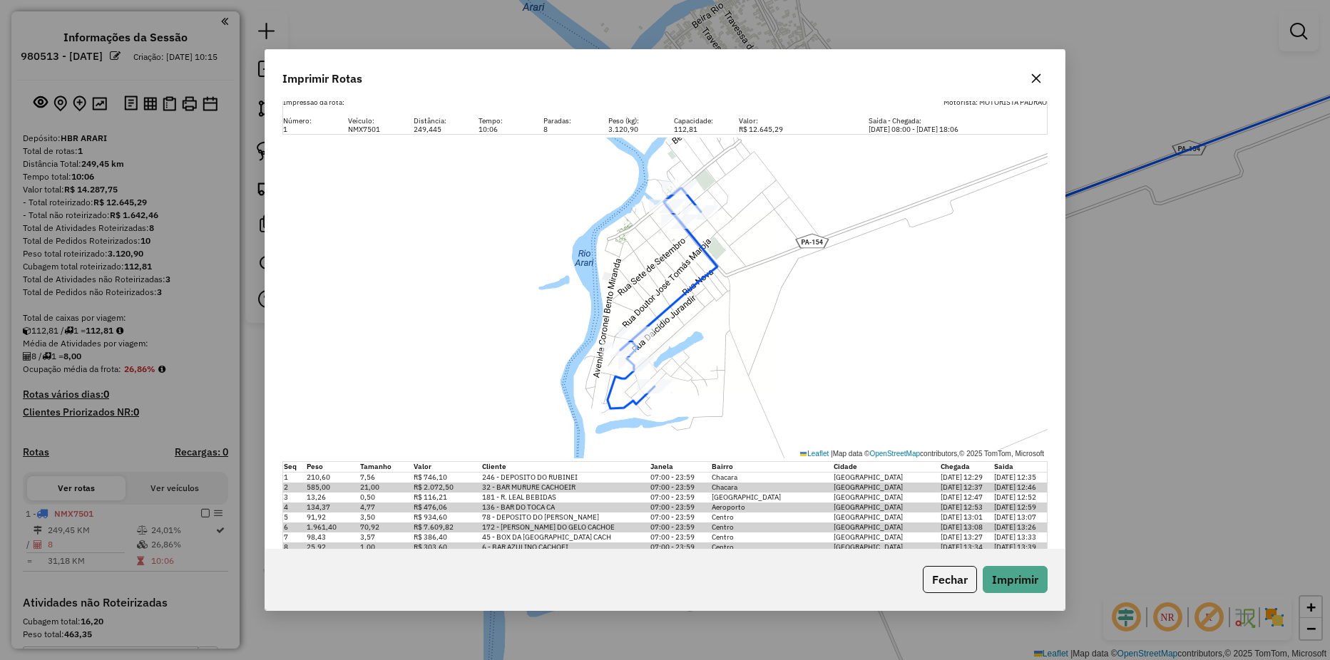
scroll to position [0, 0]
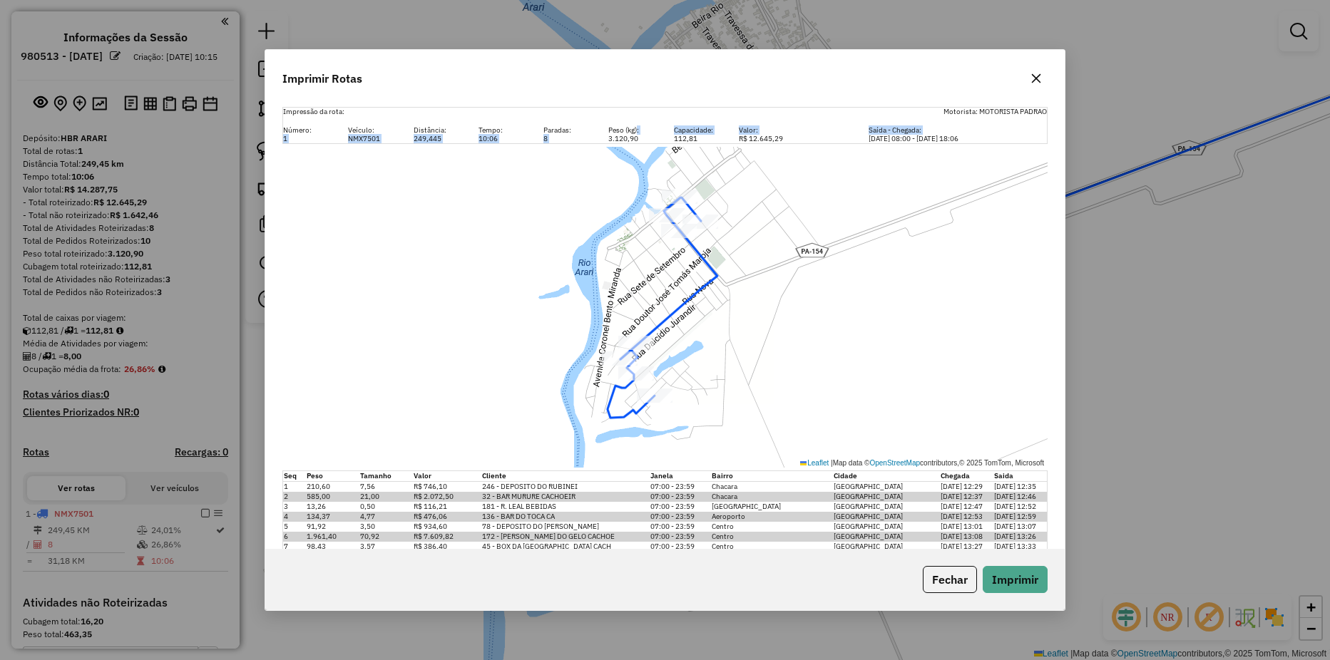
drag, startPoint x: 610, startPoint y: 139, endPoint x: 597, endPoint y: 140, distance: 12.9
click at [597, 140] on div "Impressão da rota: Motorista: MOTORISTA PADRAO Número: Veículo: Distância: Temp…" at bounding box center [664, 125] width 765 height 37
drag, startPoint x: 597, startPoint y: 140, endPoint x: 651, endPoint y: 134, distance: 53.8
click at [651, 134] on div "Peso (kg):" at bounding box center [632, 130] width 65 height 9
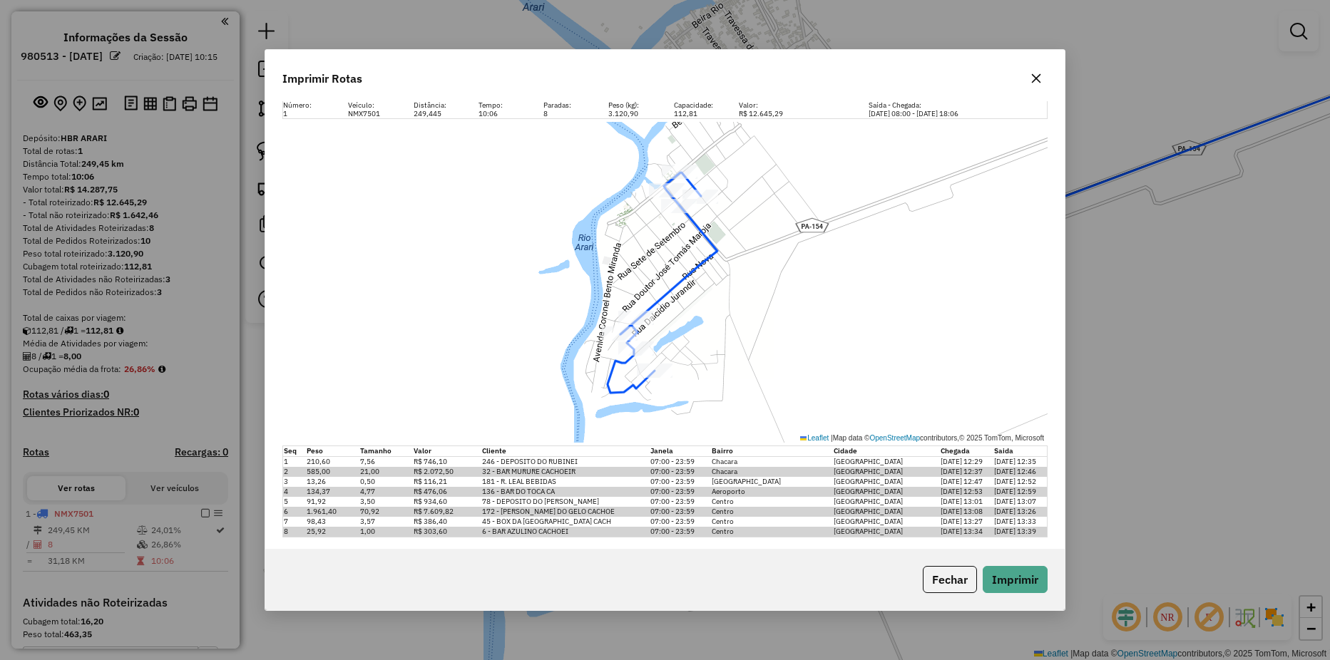
scroll to position [31, 0]
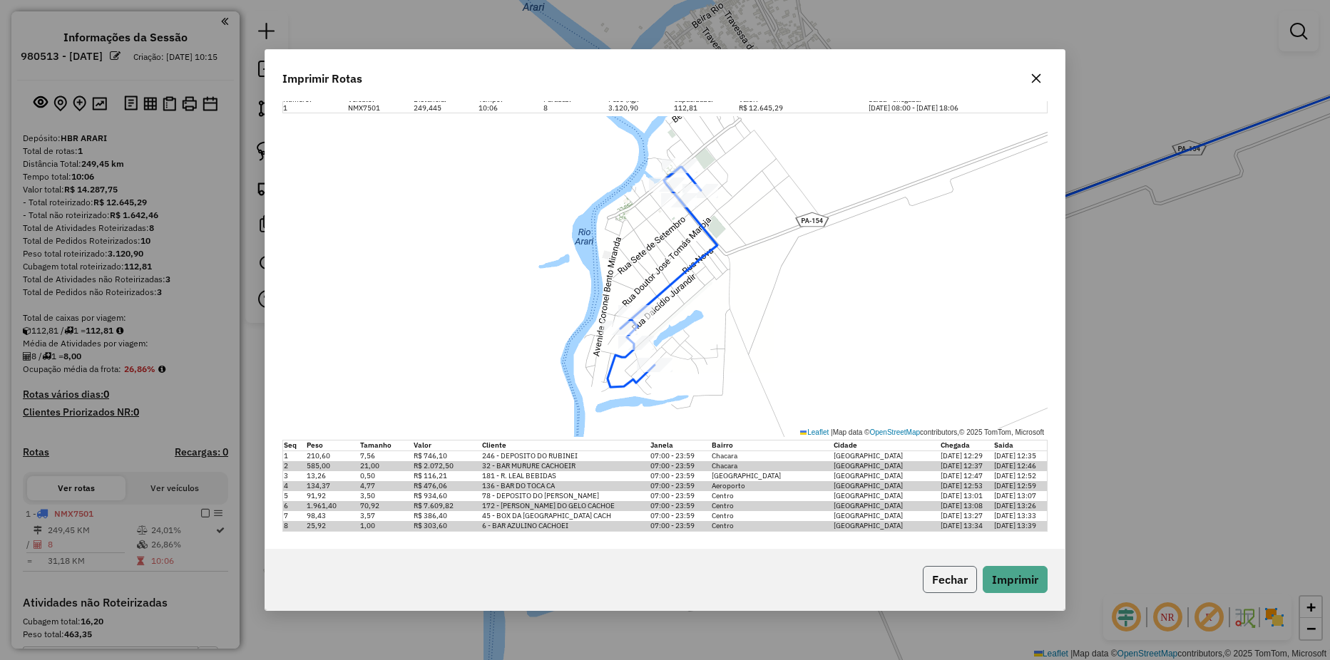
click at [962, 572] on button "Fechar" at bounding box center [949, 579] width 54 height 27
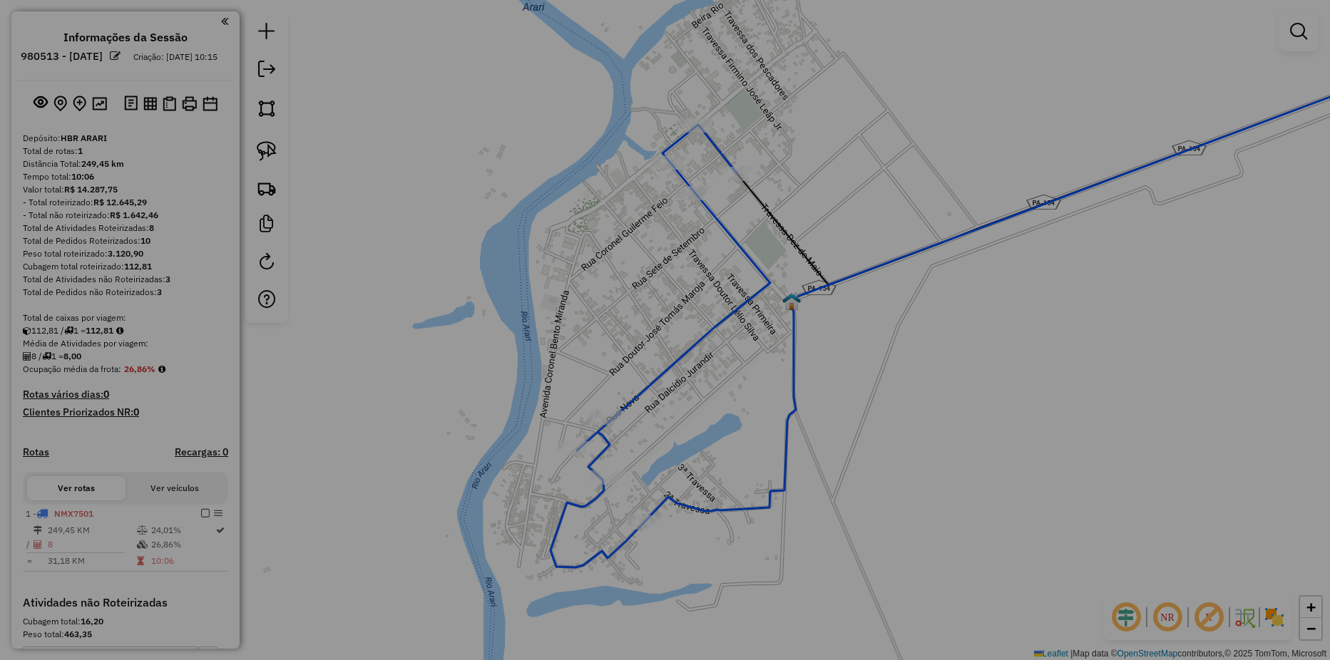
scroll to position [0, 0]
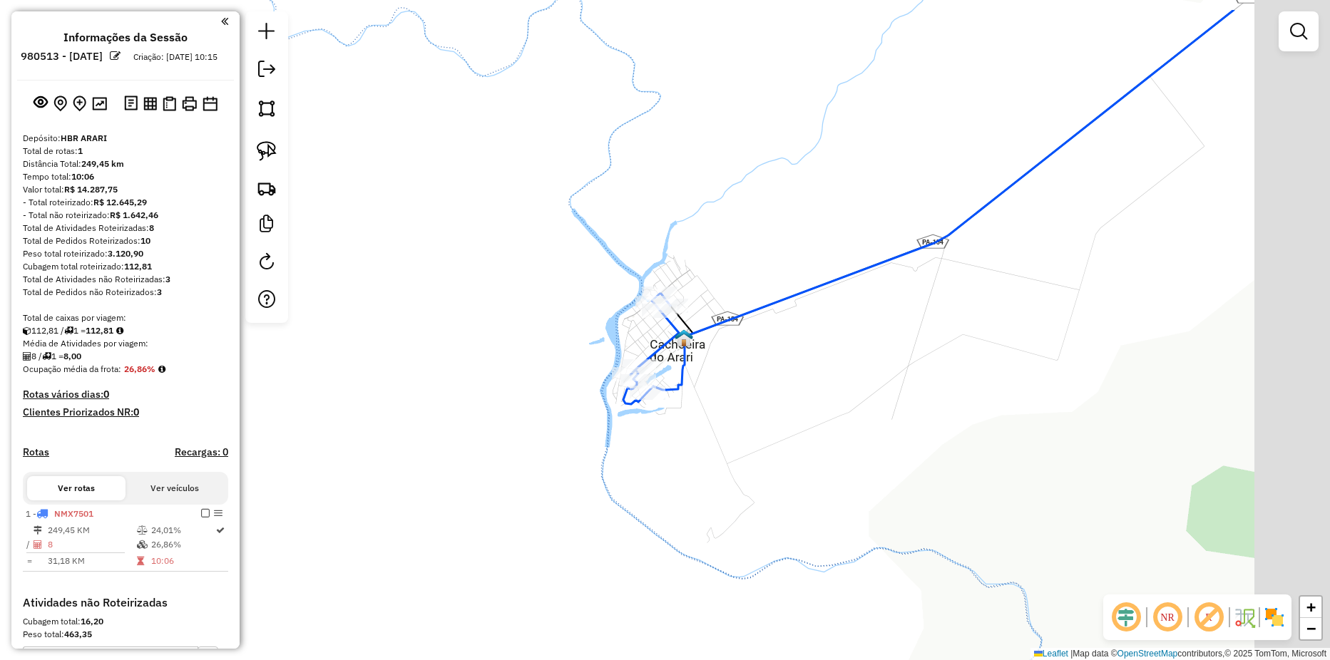
drag, startPoint x: 984, startPoint y: 307, endPoint x: 624, endPoint y: 438, distance: 382.7
click at [625, 438] on div "Janela de atendimento Grade de atendimento Capacidade Transportadoras Veículos …" at bounding box center [665, 330] width 1330 height 660
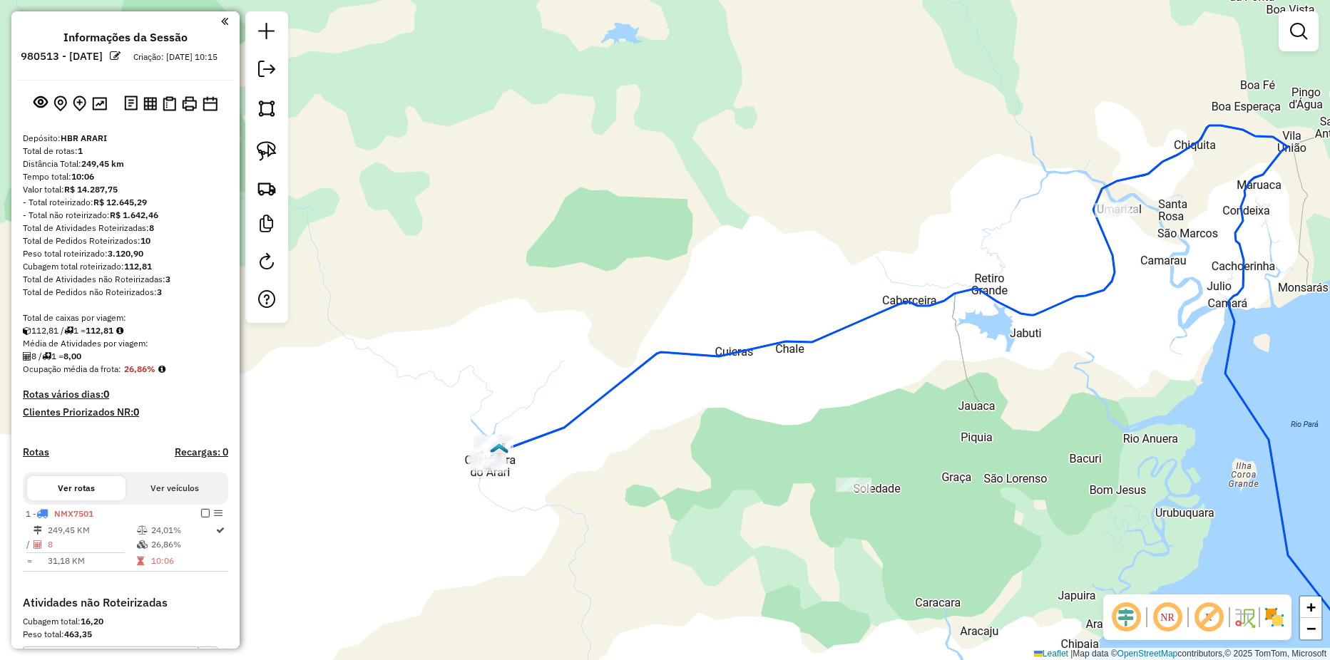
drag, startPoint x: 816, startPoint y: 378, endPoint x: 706, endPoint y: 388, distance: 110.2
click at [706, 388] on div "Janela de atendimento Grade de atendimento Capacidade Transportadoras Veículos …" at bounding box center [665, 330] width 1330 height 660
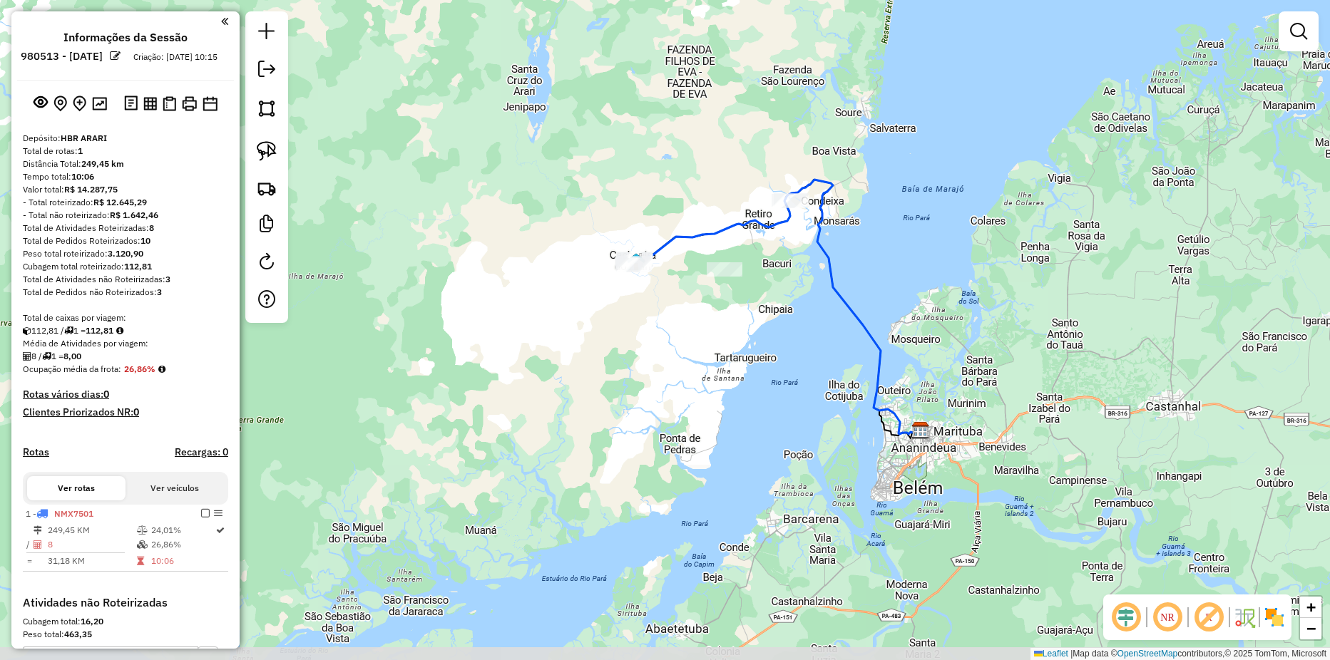
drag, startPoint x: 698, startPoint y: 407, endPoint x: 687, endPoint y: 272, distance: 135.9
click at [687, 272] on div "Janela de atendimento Grade de atendimento Capacidade Transportadoras Veículos …" at bounding box center [665, 330] width 1330 height 660
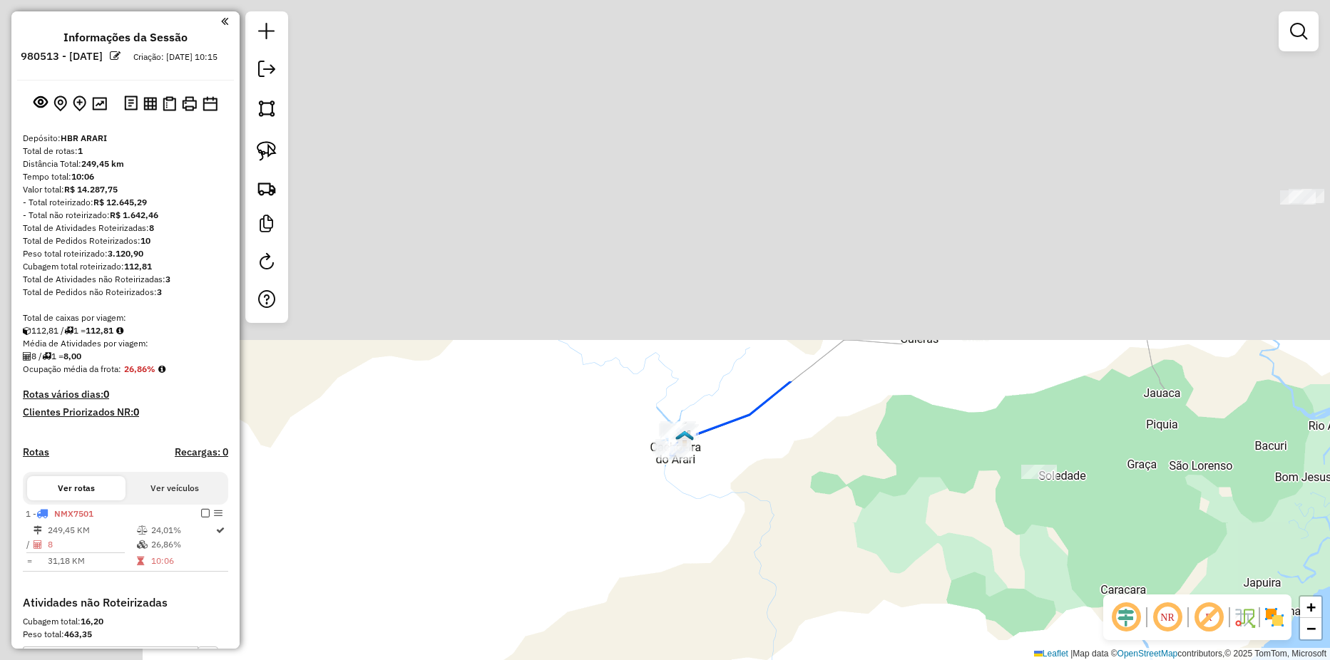
drag, startPoint x: 647, startPoint y: 172, endPoint x: 826, endPoint y: 625, distance: 487.2
click at [826, 625] on div "Janela de atendimento Grade de atendimento Capacidade Transportadoras Veículos …" at bounding box center [665, 330] width 1330 height 660
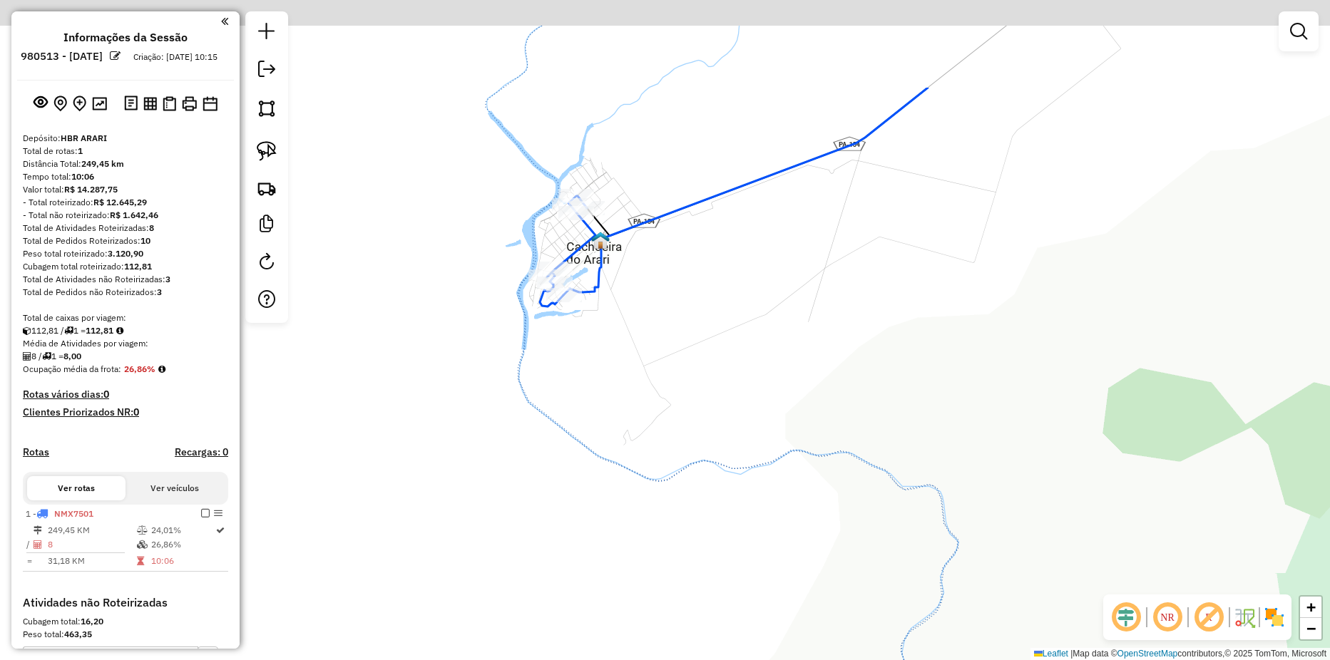
drag, startPoint x: 725, startPoint y: 476, endPoint x: 886, endPoint y: 696, distance: 273.5
click at [886, 659] on html "Preparando impressão... Pop-up bloqueado! Seu navegador bloqueou automáticament…" at bounding box center [665, 330] width 1330 height 660
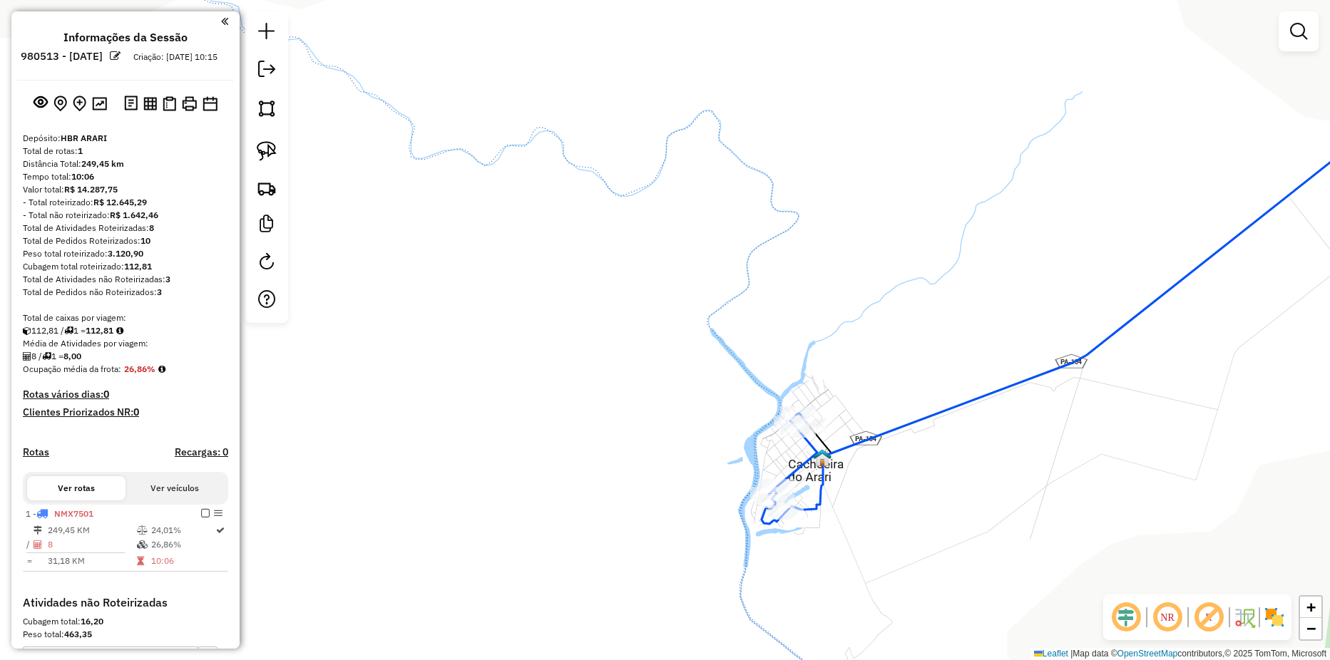
drag, startPoint x: 861, startPoint y: 555, endPoint x: 888, endPoint y: 545, distance: 28.2
click at [887, 545] on div "Janela de atendimento Grade de atendimento Capacidade Transportadoras Veículos …" at bounding box center [665, 330] width 1330 height 660
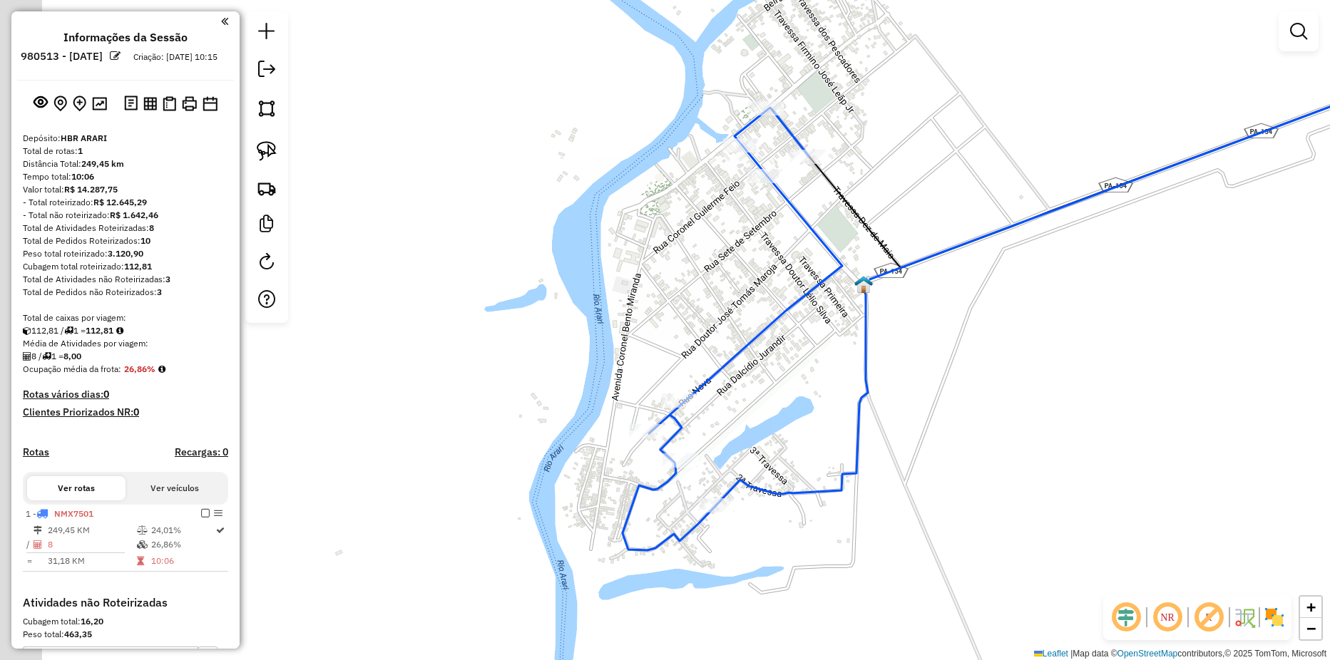
drag, startPoint x: 874, startPoint y: 423, endPoint x: 985, endPoint y: 488, distance: 128.4
click at [985, 488] on div "Janela de atendimento Grade de atendimento Capacidade Transportadoras Veículos …" at bounding box center [665, 330] width 1330 height 660
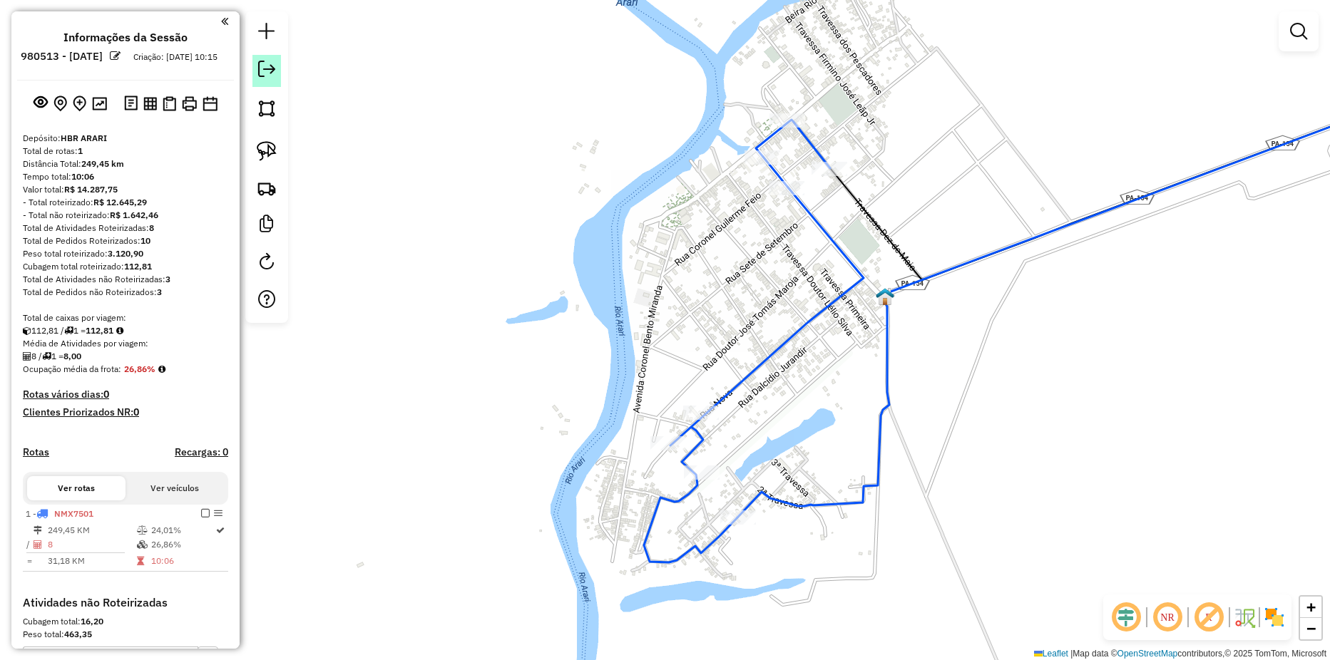
click at [264, 67] on em at bounding box center [266, 69] width 17 height 17
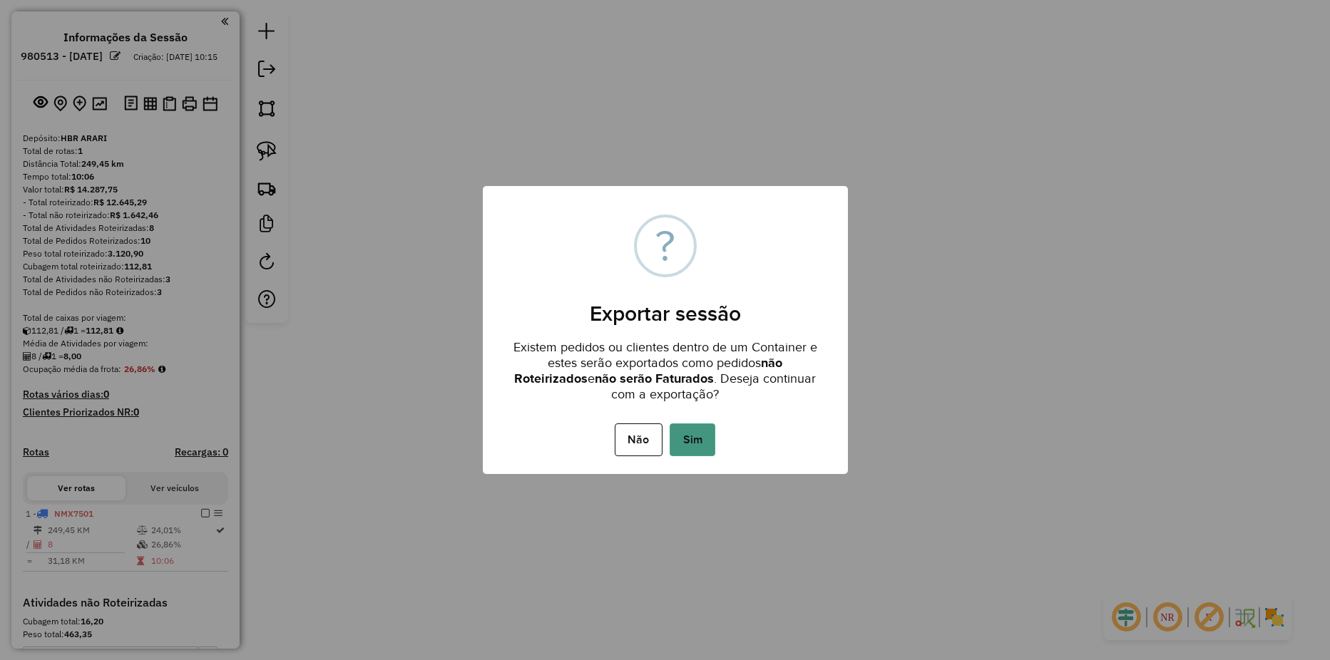
click at [705, 443] on button "Sim" at bounding box center [692, 439] width 46 height 33
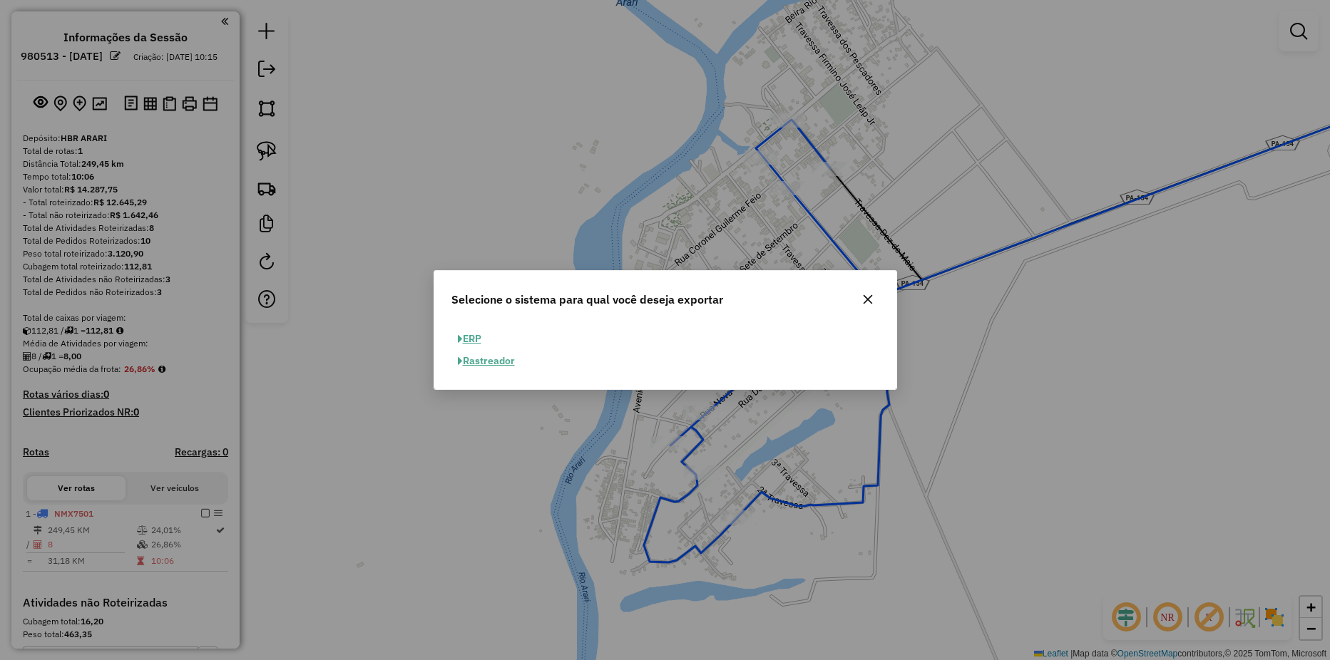
click at [476, 338] on button "ERP" at bounding box center [469, 339] width 36 height 22
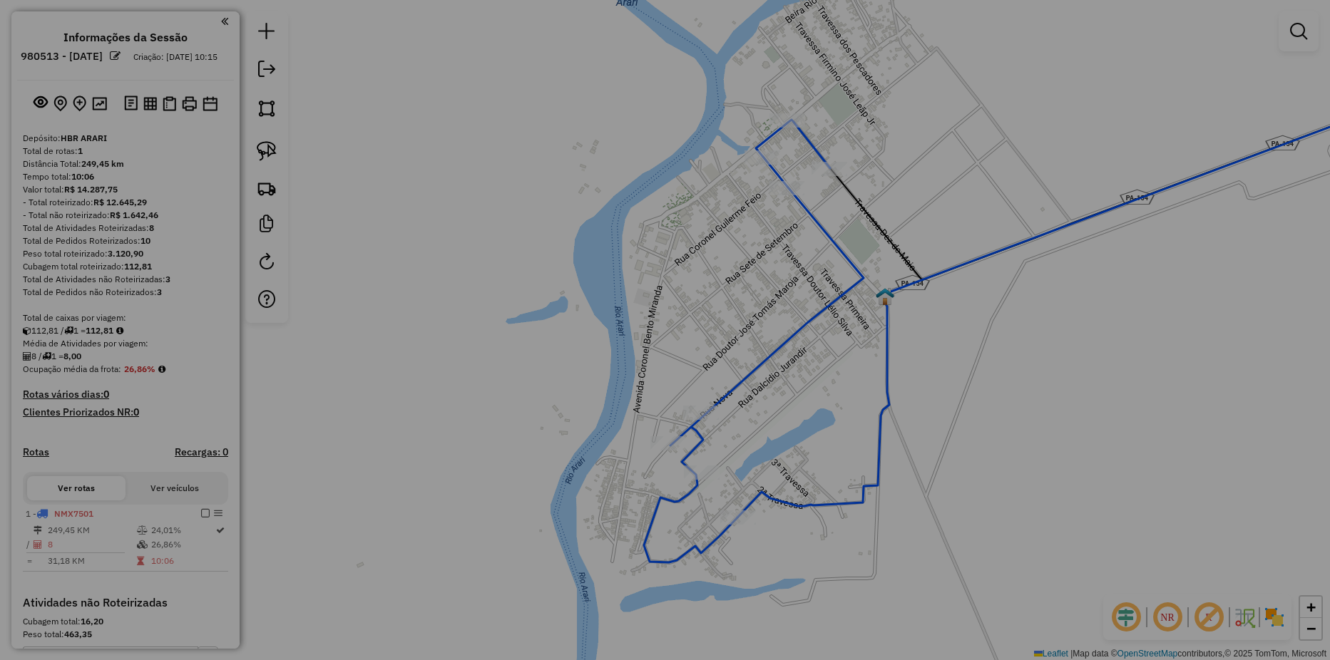
select select "**"
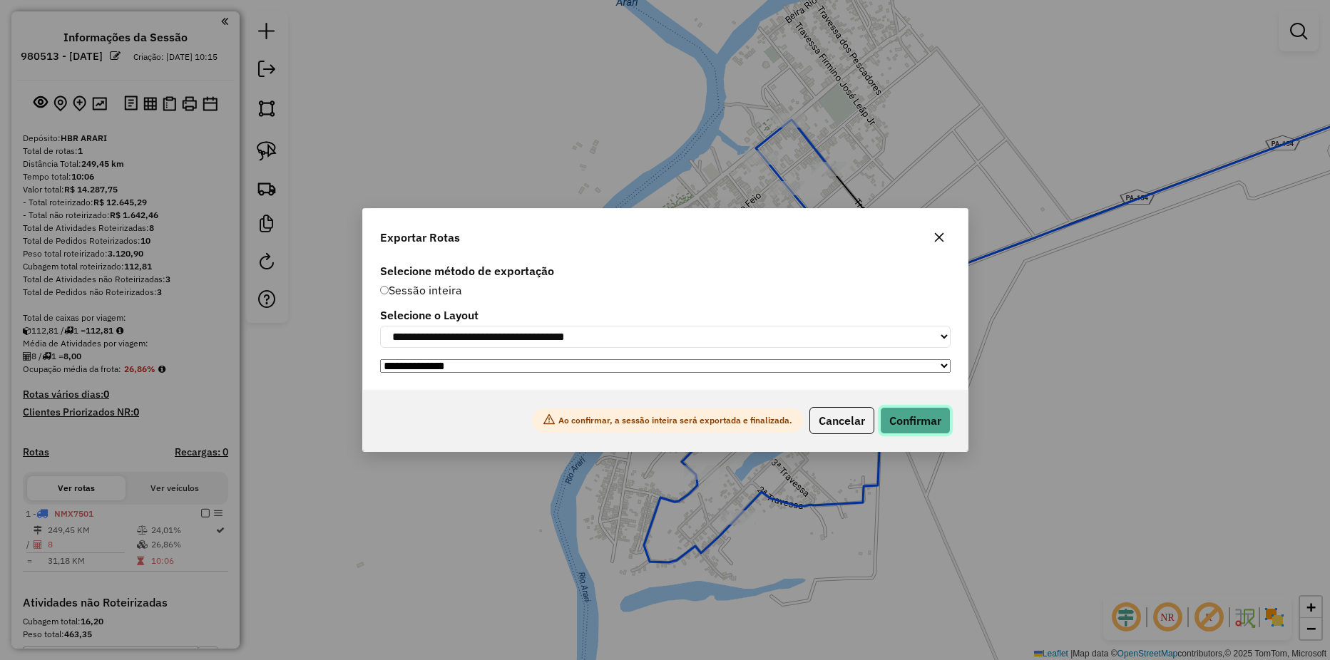
click at [893, 423] on button "Confirmar" at bounding box center [915, 420] width 71 height 27
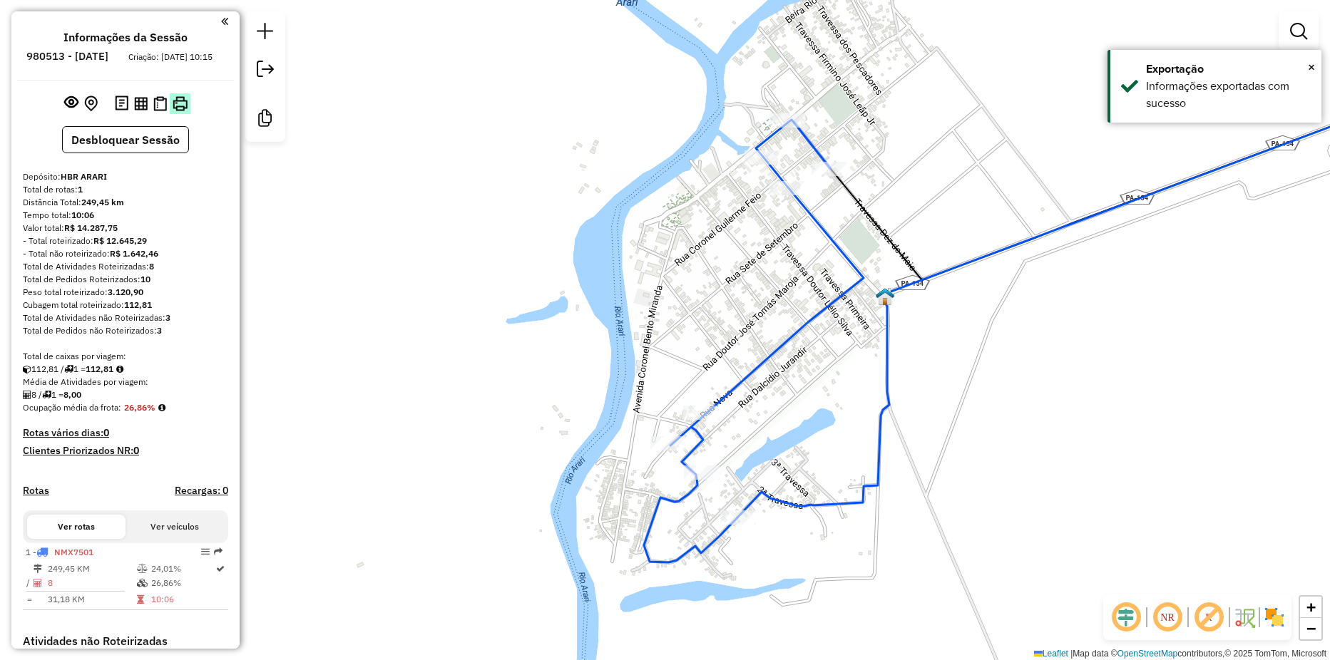
click at [177, 111] on img at bounding box center [180, 103] width 15 height 15
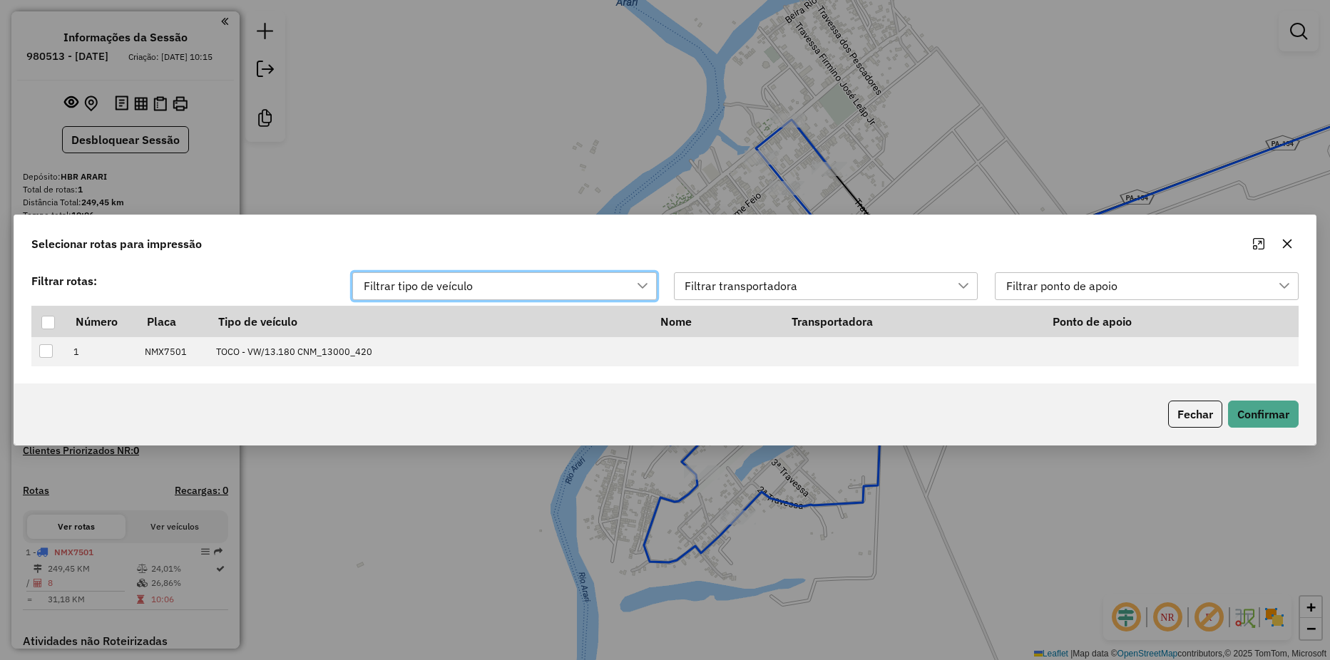
scroll to position [11, 64]
click at [39, 324] on th at bounding box center [48, 322] width 34 height 31
click at [49, 321] on div at bounding box center [48, 323] width 14 height 14
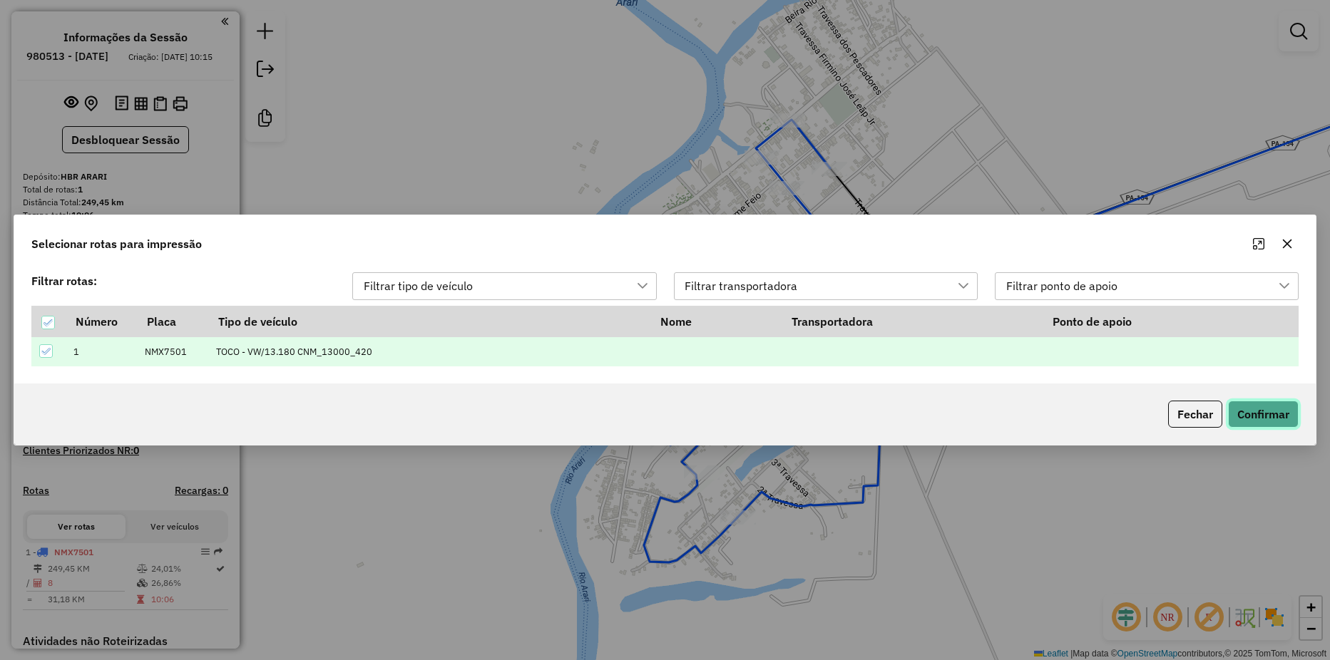
click at [1271, 412] on button "Confirmar" at bounding box center [1263, 414] width 71 height 27
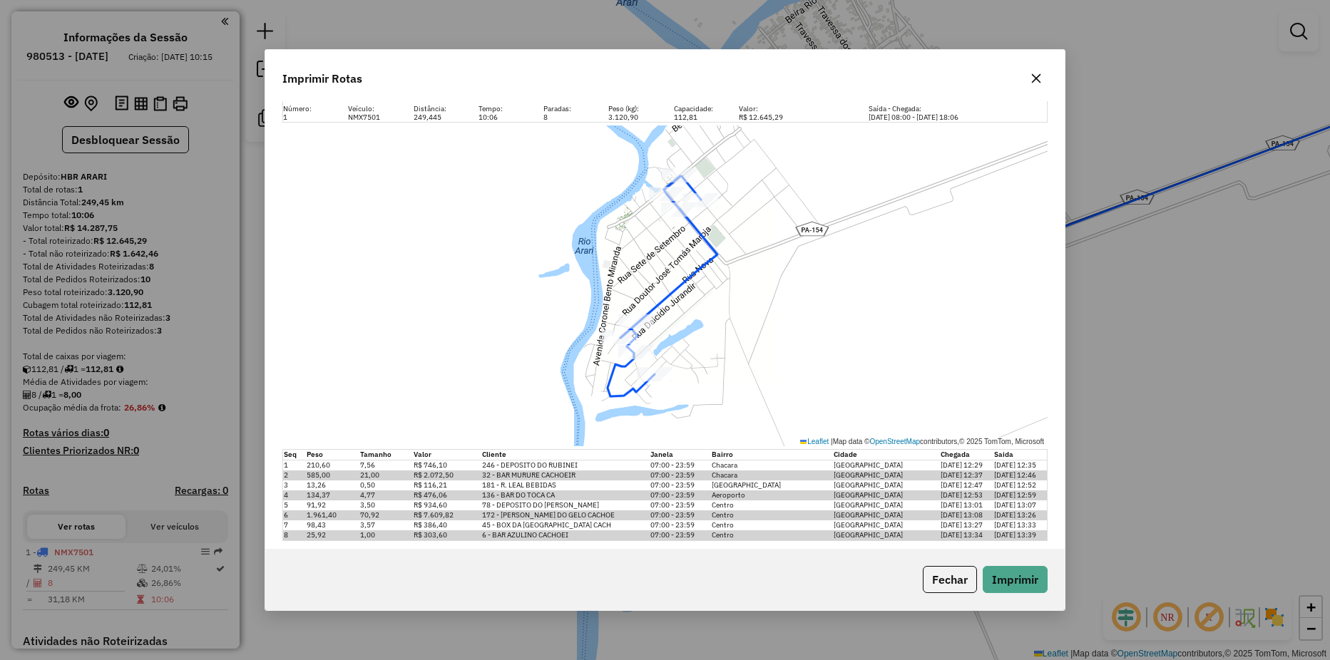
scroll to position [31, 0]
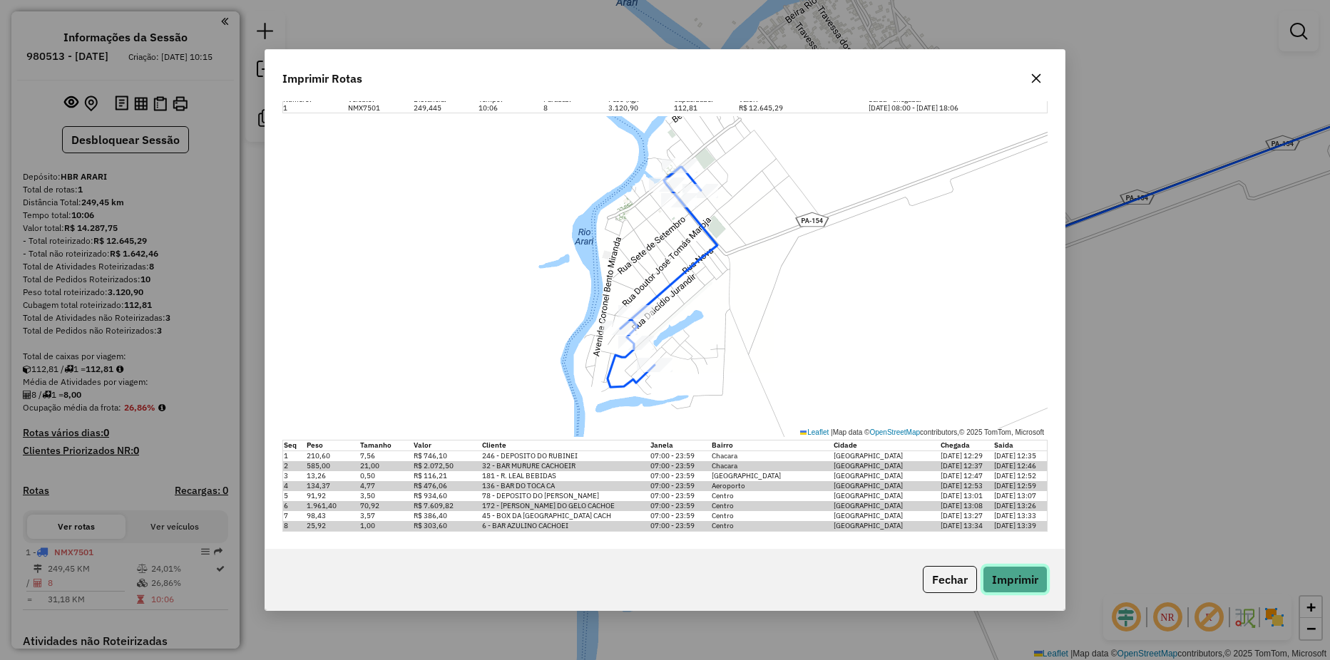
click at [1007, 577] on button "Imprimir" at bounding box center [1014, 579] width 65 height 27
click at [1034, 81] on icon "button" at bounding box center [1035, 78] width 11 height 11
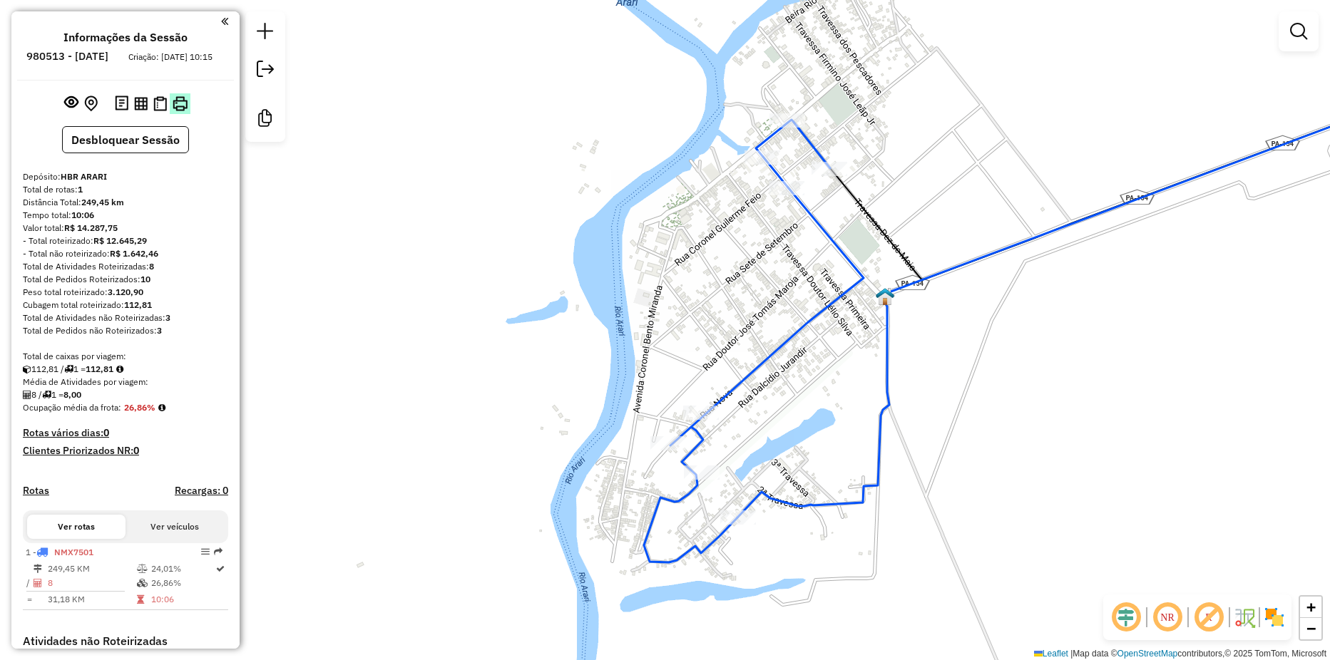
click at [177, 111] on img at bounding box center [180, 103] width 15 height 15
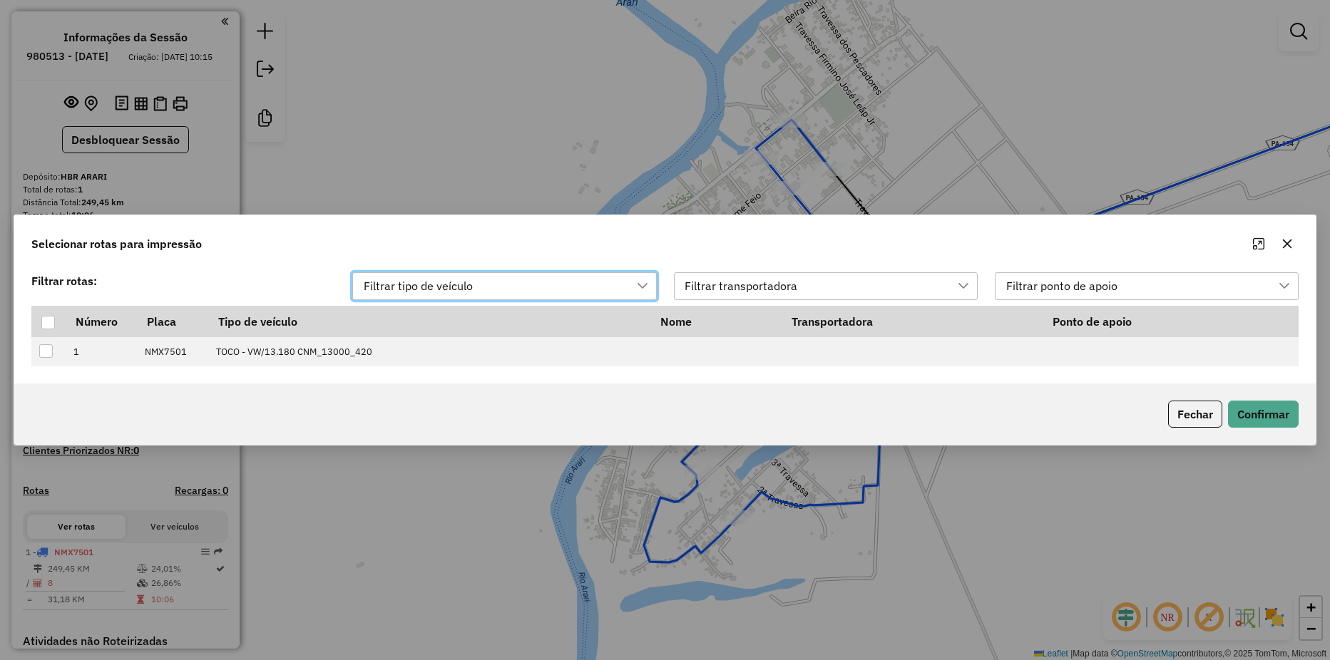
scroll to position [11, 64]
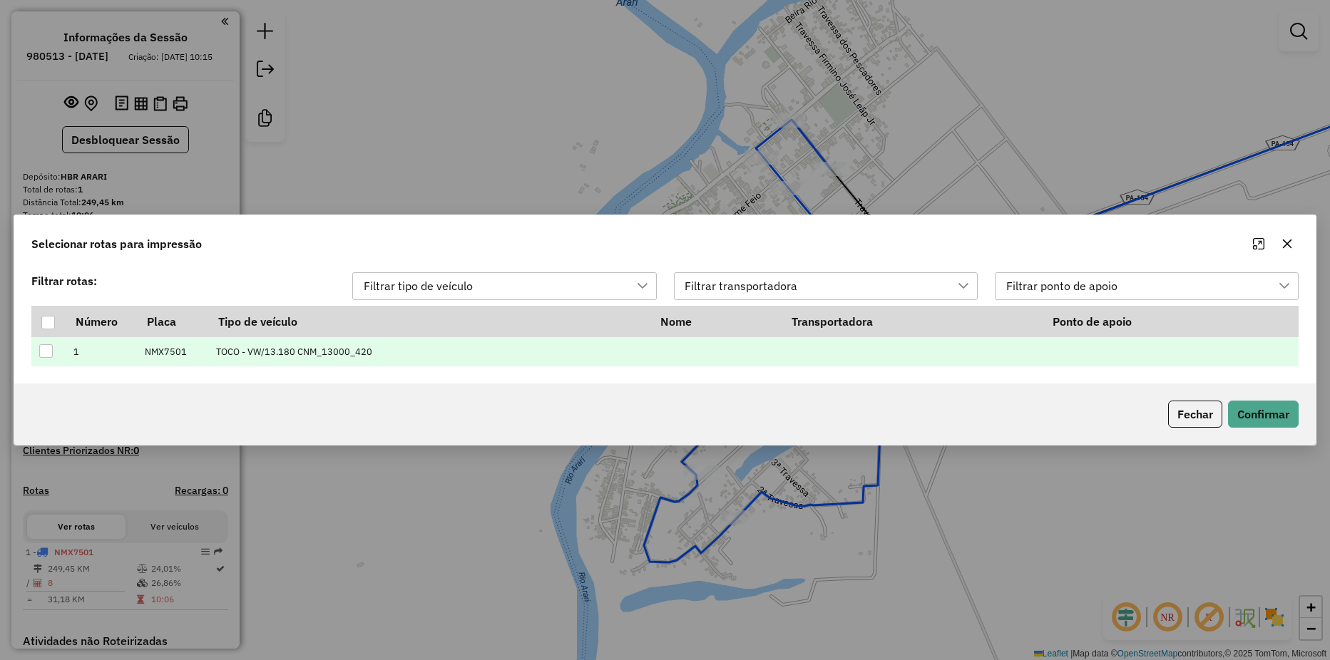
drag, startPoint x: 49, startPoint y: 317, endPoint x: 278, endPoint y: 349, distance: 231.2
click at [50, 317] on div at bounding box center [48, 323] width 14 height 14
click at [1247, 403] on button "Confirmar" at bounding box center [1263, 414] width 71 height 27
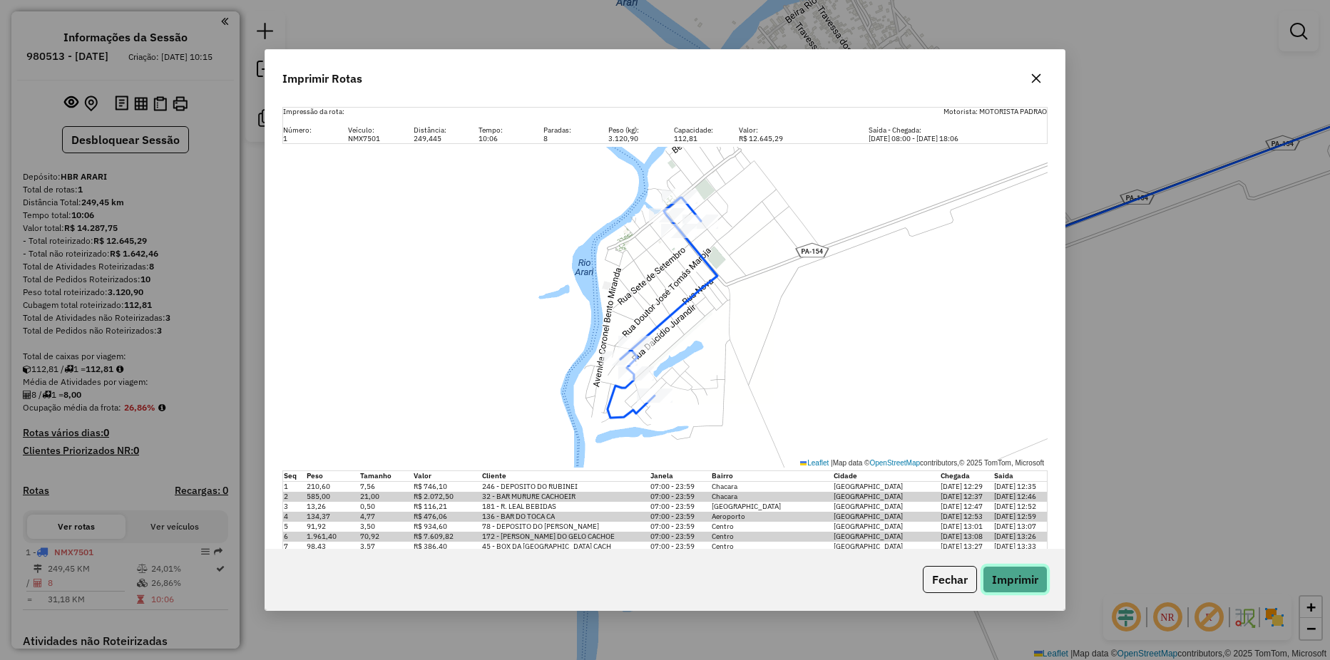
click at [1022, 571] on button "Imprimir" at bounding box center [1014, 579] width 65 height 27
drag, startPoint x: 1042, startPoint y: 78, endPoint x: 1061, endPoint y: 78, distance: 18.5
click at [1042, 77] on button "button" at bounding box center [1035, 78] width 23 height 23
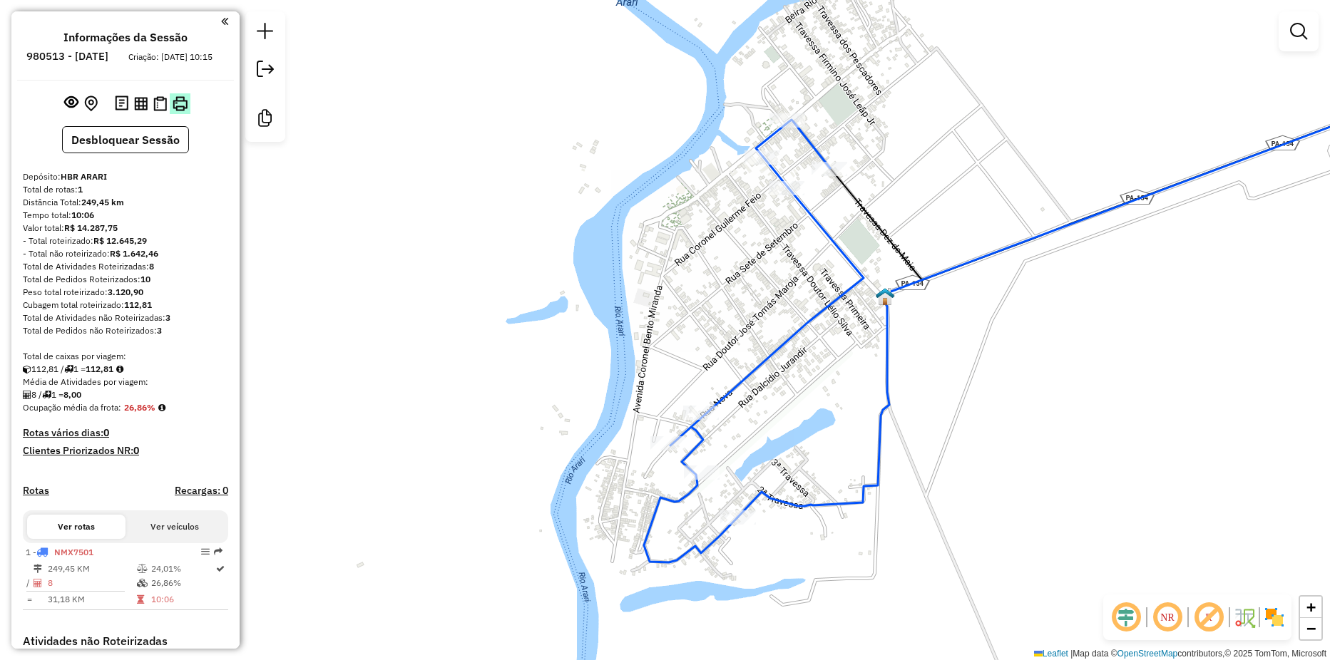
click at [173, 111] on img at bounding box center [180, 103] width 15 height 15
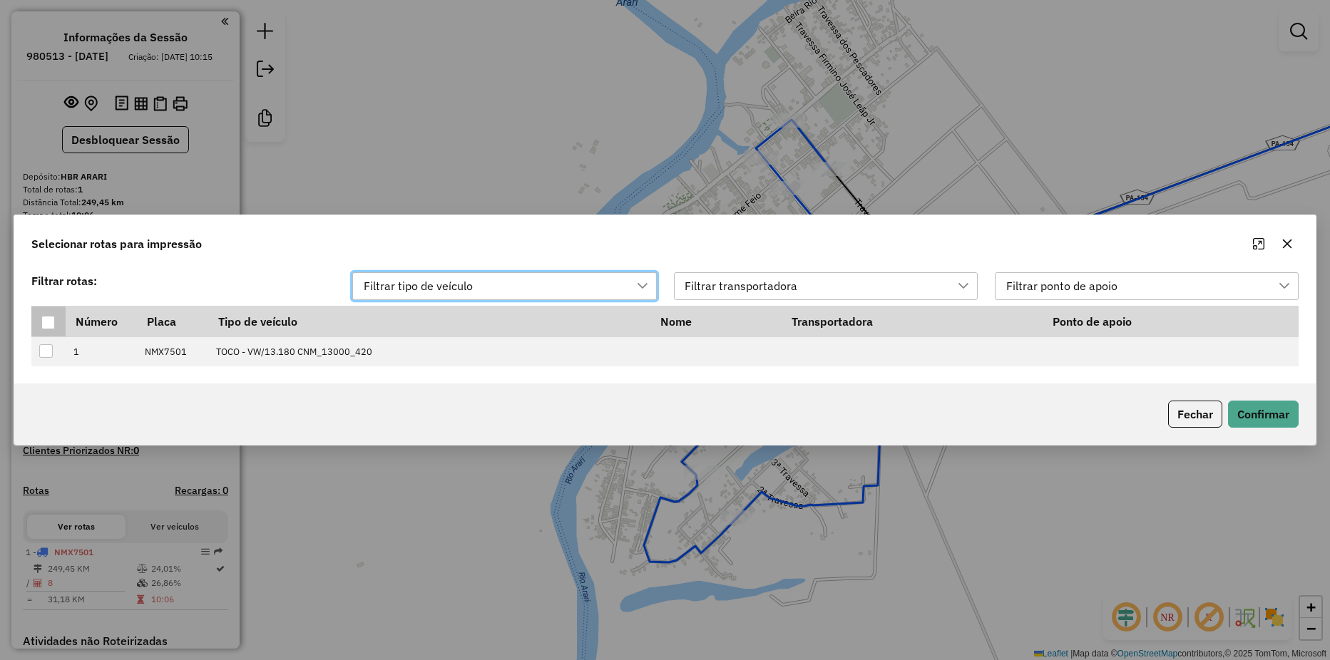
click at [53, 327] on div at bounding box center [48, 323] width 14 height 14
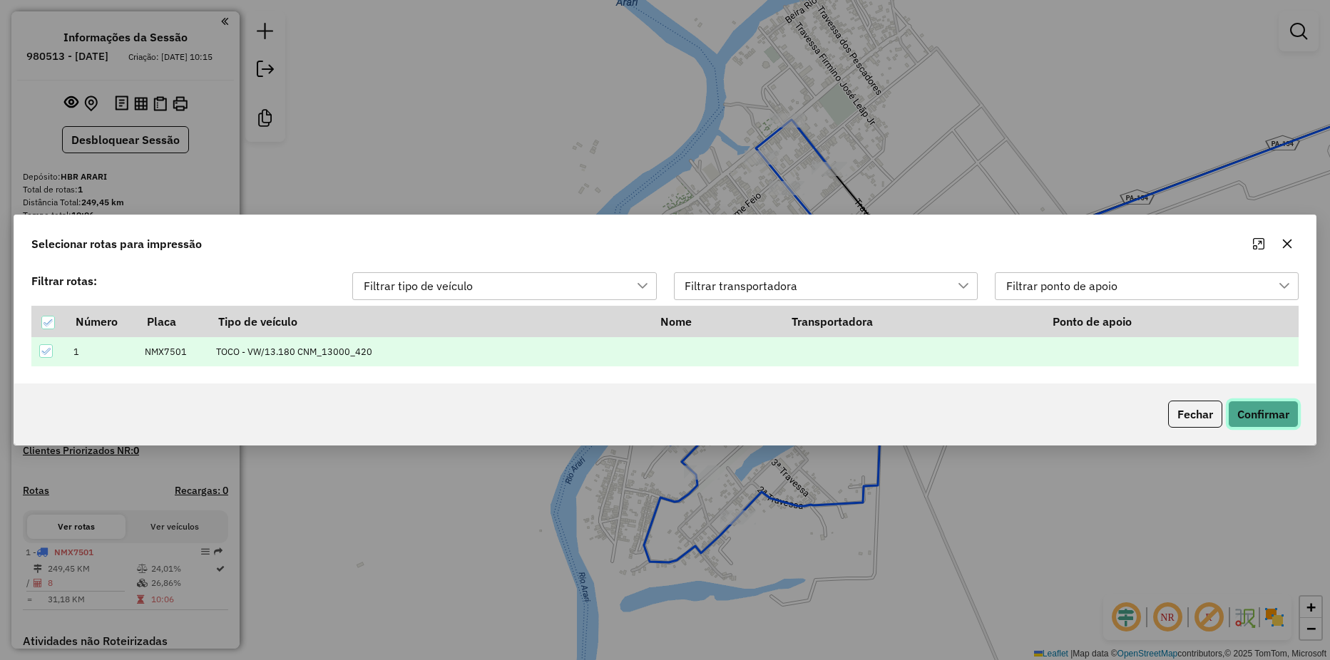
click at [1272, 406] on button "Confirmar" at bounding box center [1263, 414] width 71 height 27
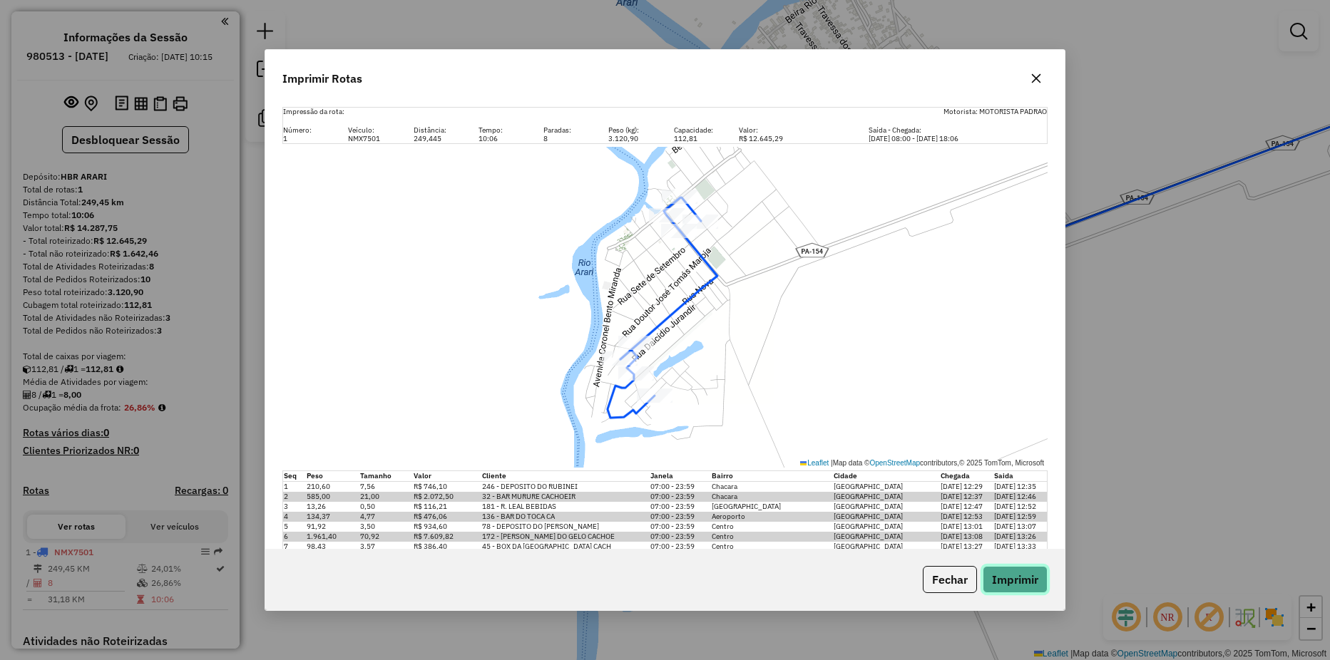
click at [1019, 589] on button "Imprimir" at bounding box center [1014, 579] width 65 height 27
click at [783, 79] on div "Imprimir Rotas" at bounding box center [664, 75] width 799 height 51
click at [1035, 78] on icon "button" at bounding box center [1036, 78] width 9 height 9
